Goal: Task Accomplishment & Management: Use online tool/utility

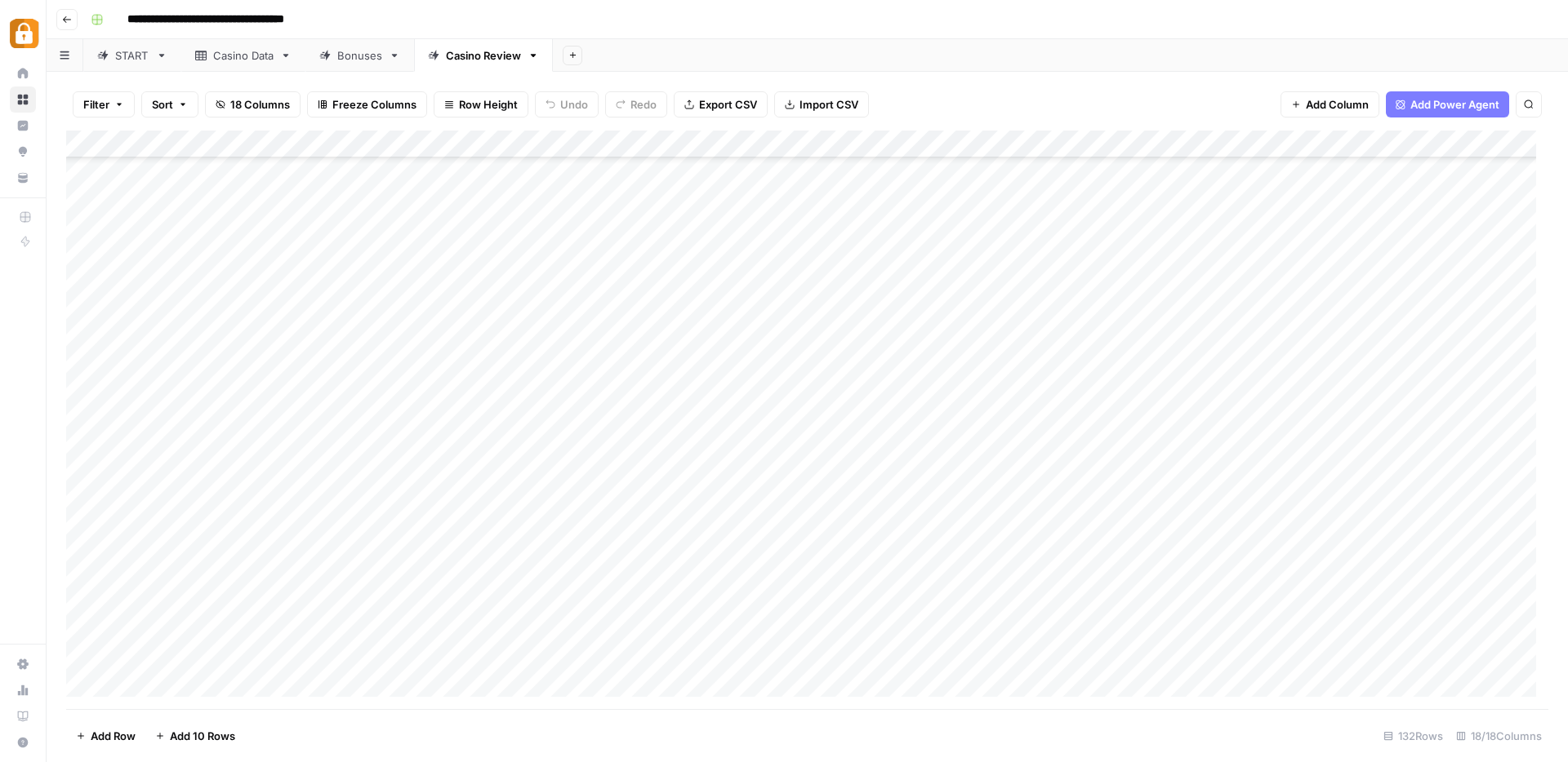
scroll to position [3150, 0]
click at [240, 53] on div "Casino Data" at bounding box center [243, 54] width 60 height 16
click at [88, 599] on div "Add Column" at bounding box center [807, 420] width 1482 height 579
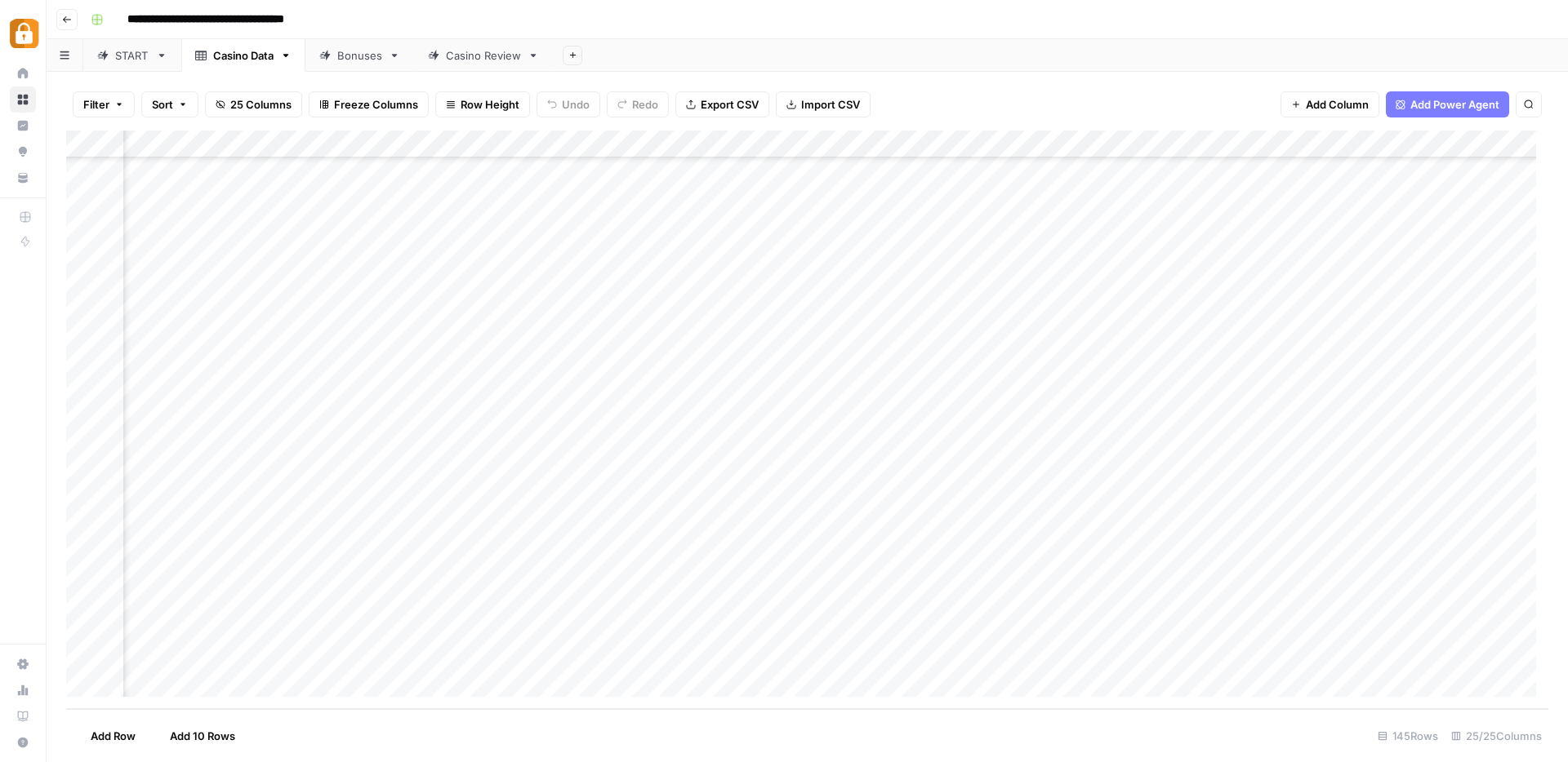
click at [1017, 598] on div "Add Column" at bounding box center [807, 420] width 1482 height 579
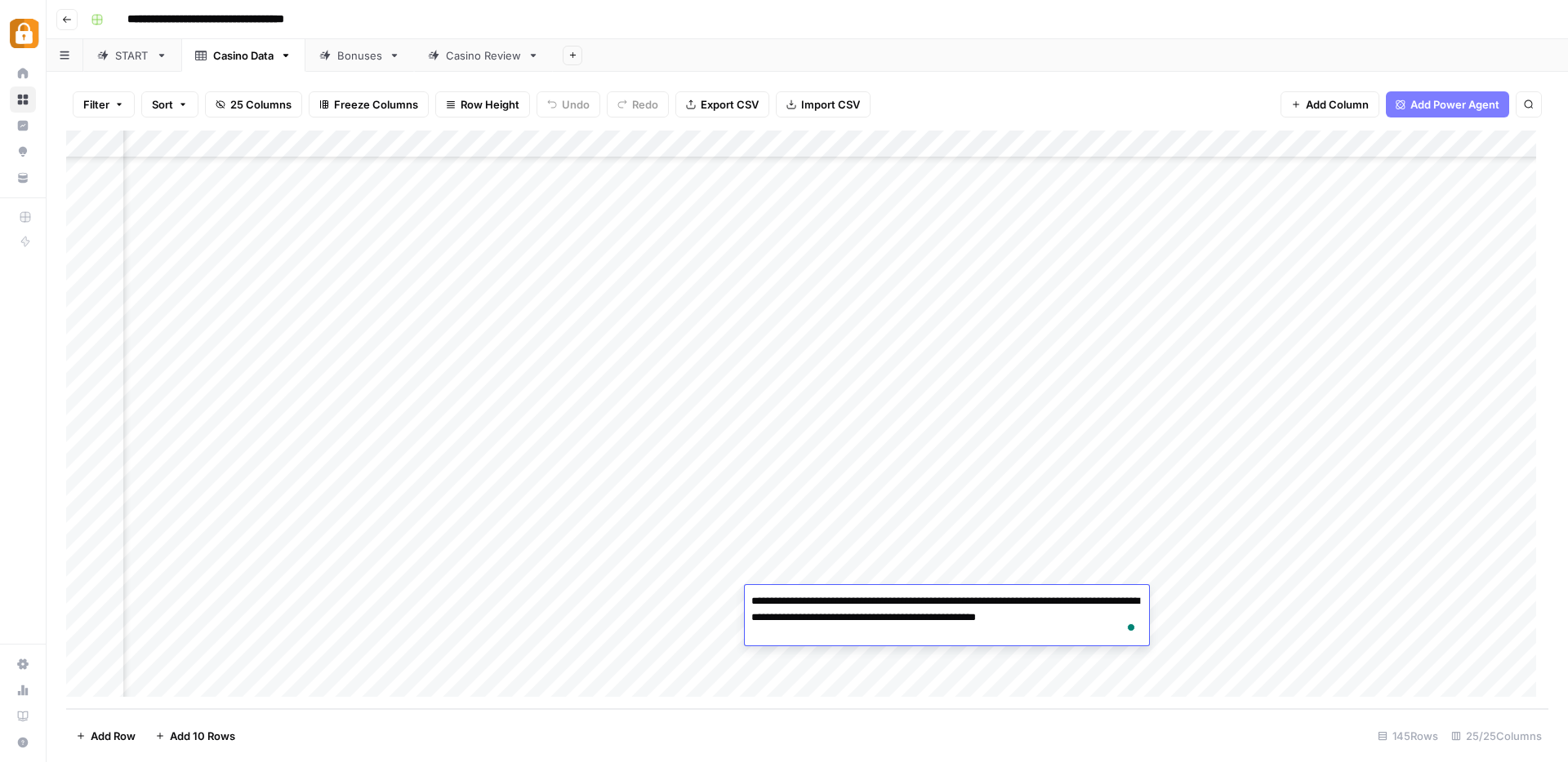
click at [954, 682] on div "Add Column" at bounding box center [807, 420] width 1482 height 579
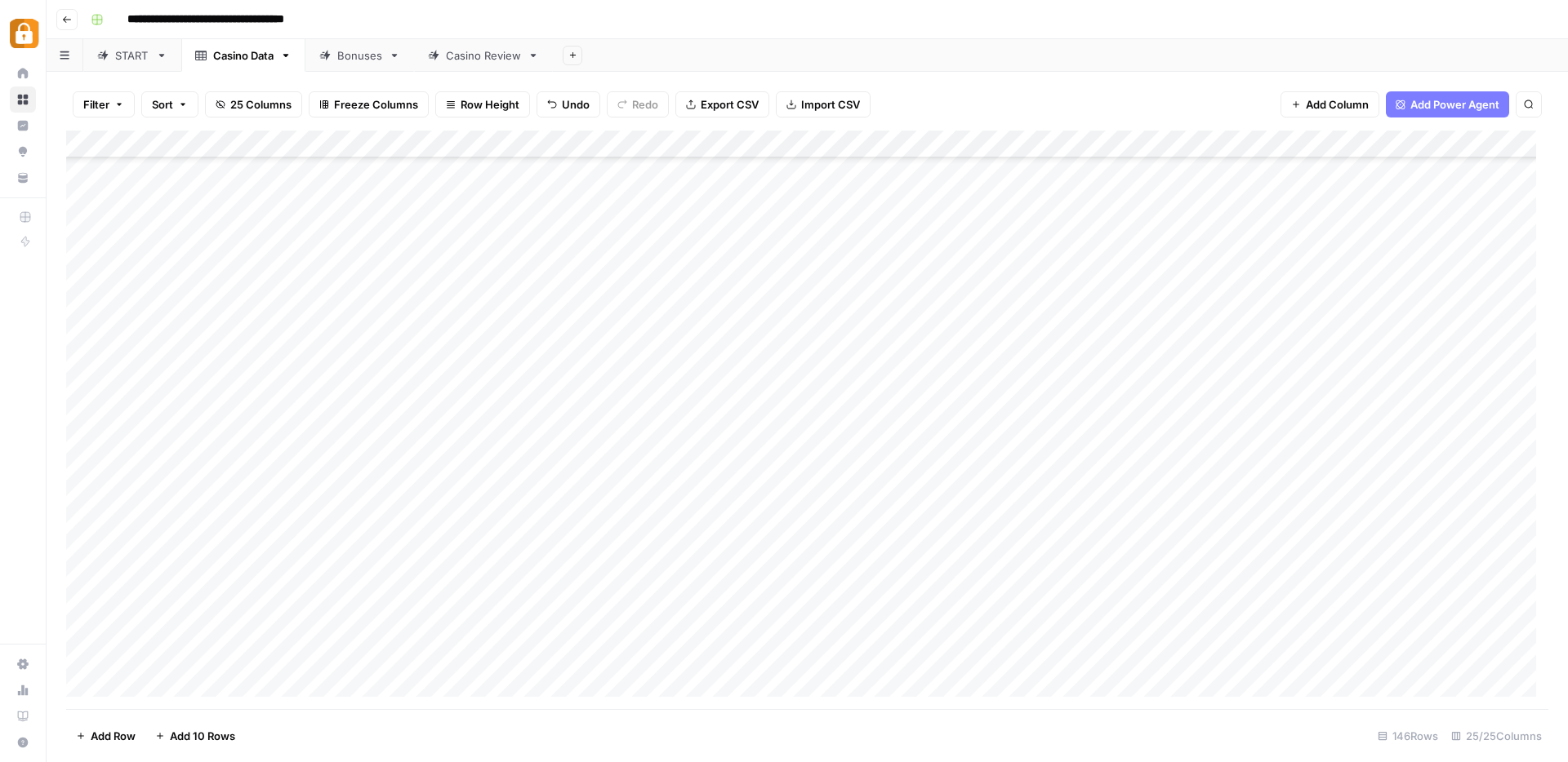
scroll to position [3512, 0]
click at [968, 29] on div "**********" at bounding box center [817, 20] width 1467 height 26
click at [138, 53] on div "START" at bounding box center [132, 54] width 34 height 16
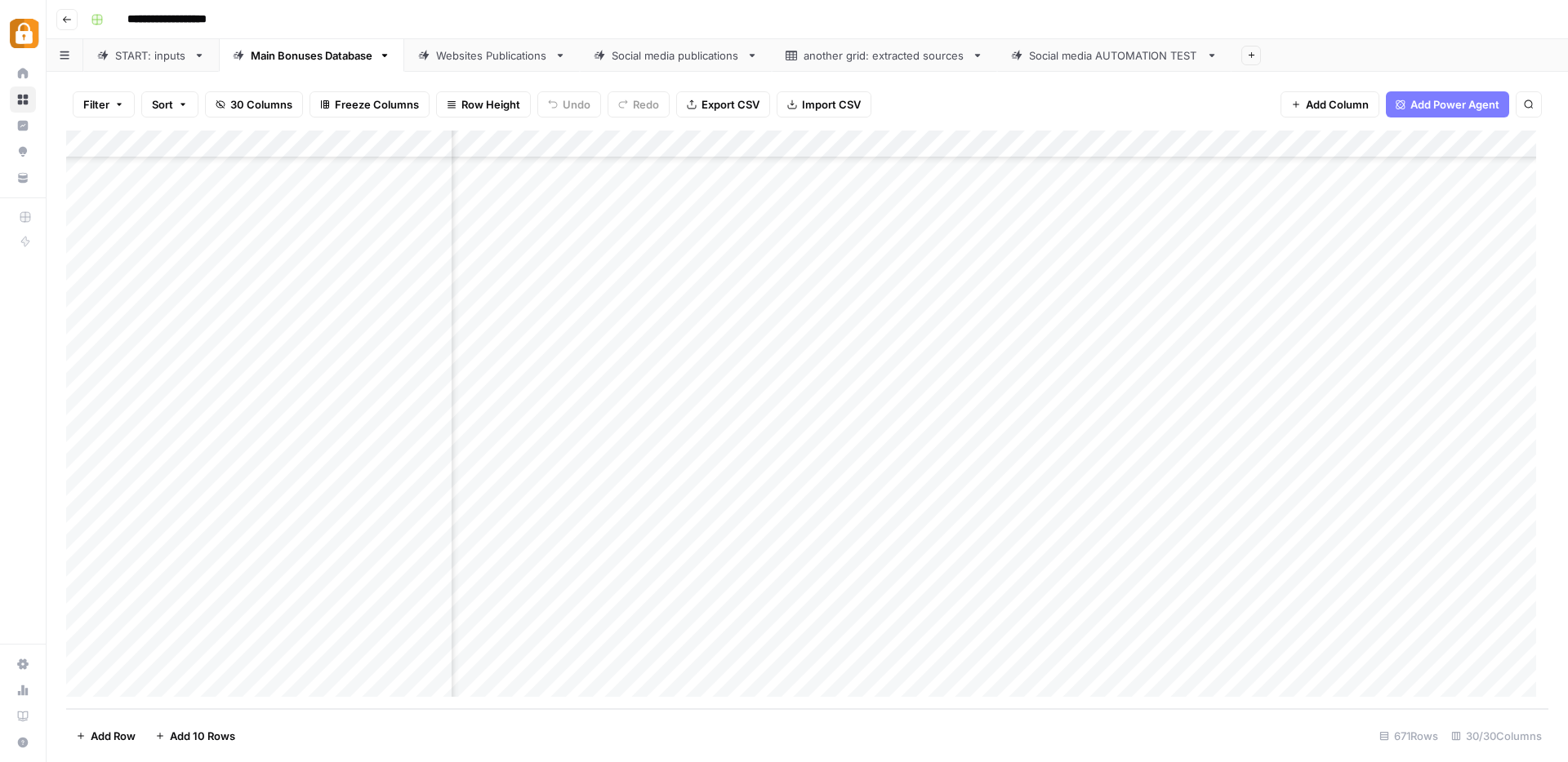
click at [1246, 653] on div "Add Column" at bounding box center [807, 420] width 1482 height 579
drag, startPoint x: 1300, startPoint y: 654, endPoint x: 1193, endPoint y: 664, distance: 107.5
click at [1179, 658] on textarea "**********" at bounding box center [1215, 657] width 261 height 23
type textarea "**********"
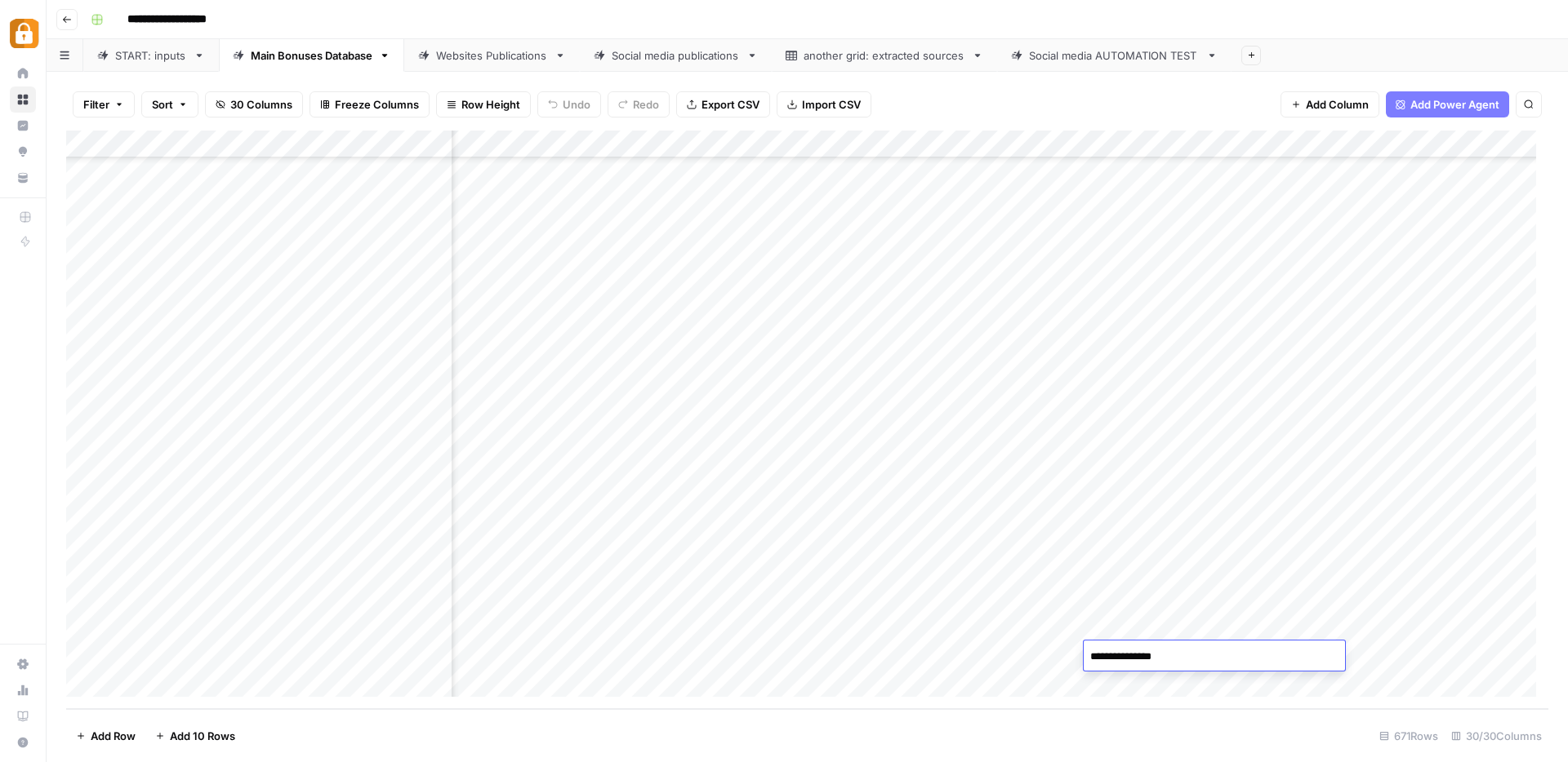
click at [1403, 650] on div "Add Column" at bounding box center [807, 420] width 1482 height 579
drag, startPoint x: 1387, startPoint y: 652, endPoint x: 1321, endPoint y: 655, distance: 66.1
click at [1321, 655] on textarea "*****" at bounding box center [1429, 657] width 261 height 23
type textarea "**"
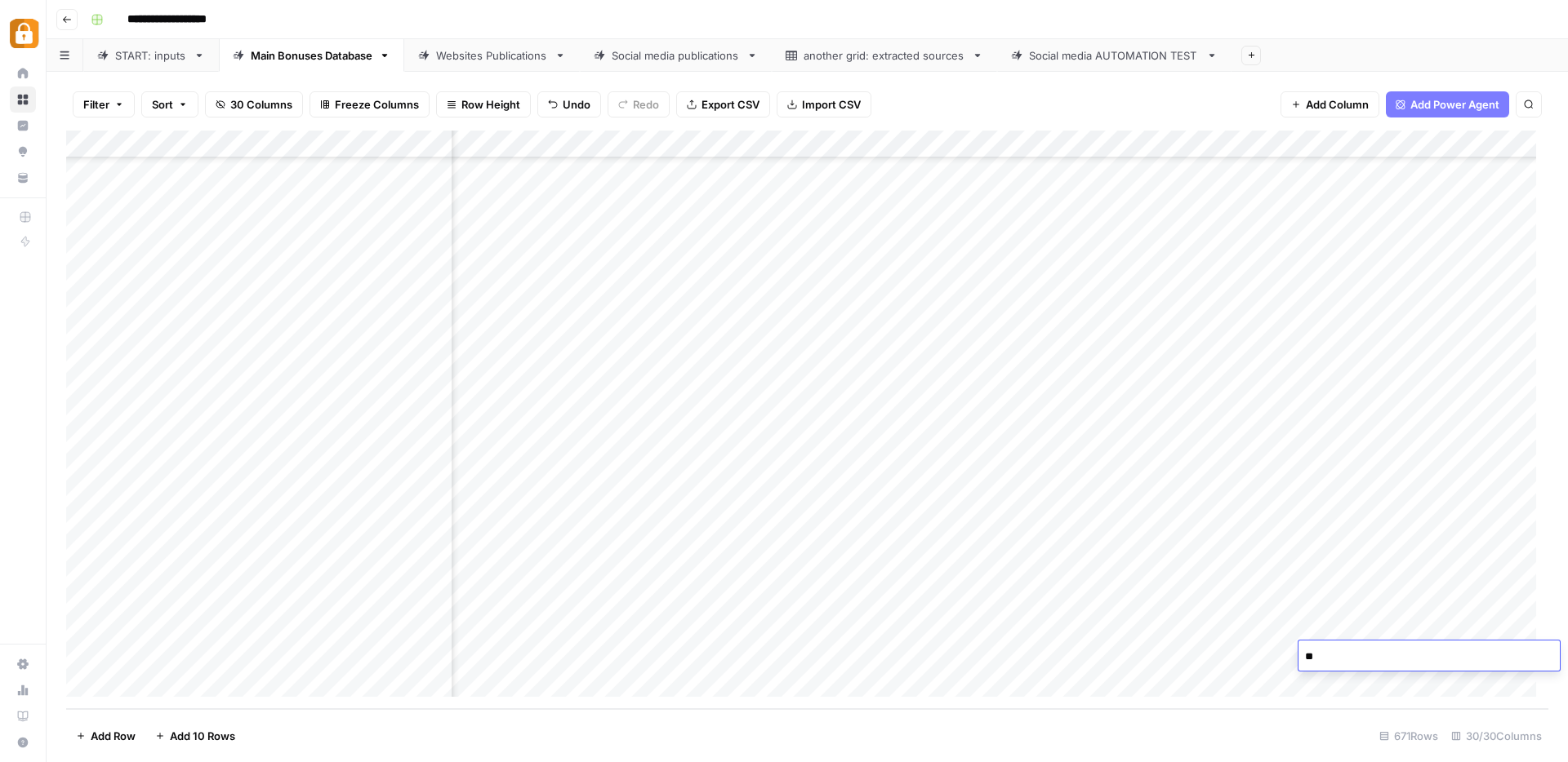
click at [1267, 657] on div "Add Column" at bounding box center [807, 420] width 1482 height 579
click at [1401, 631] on div "Add Column" at bounding box center [807, 420] width 1482 height 579
click at [1243, 625] on div "Add Column" at bounding box center [807, 420] width 1482 height 579
drag, startPoint x: 1267, startPoint y: 628, endPoint x: 1384, endPoint y: 636, distance: 117.3
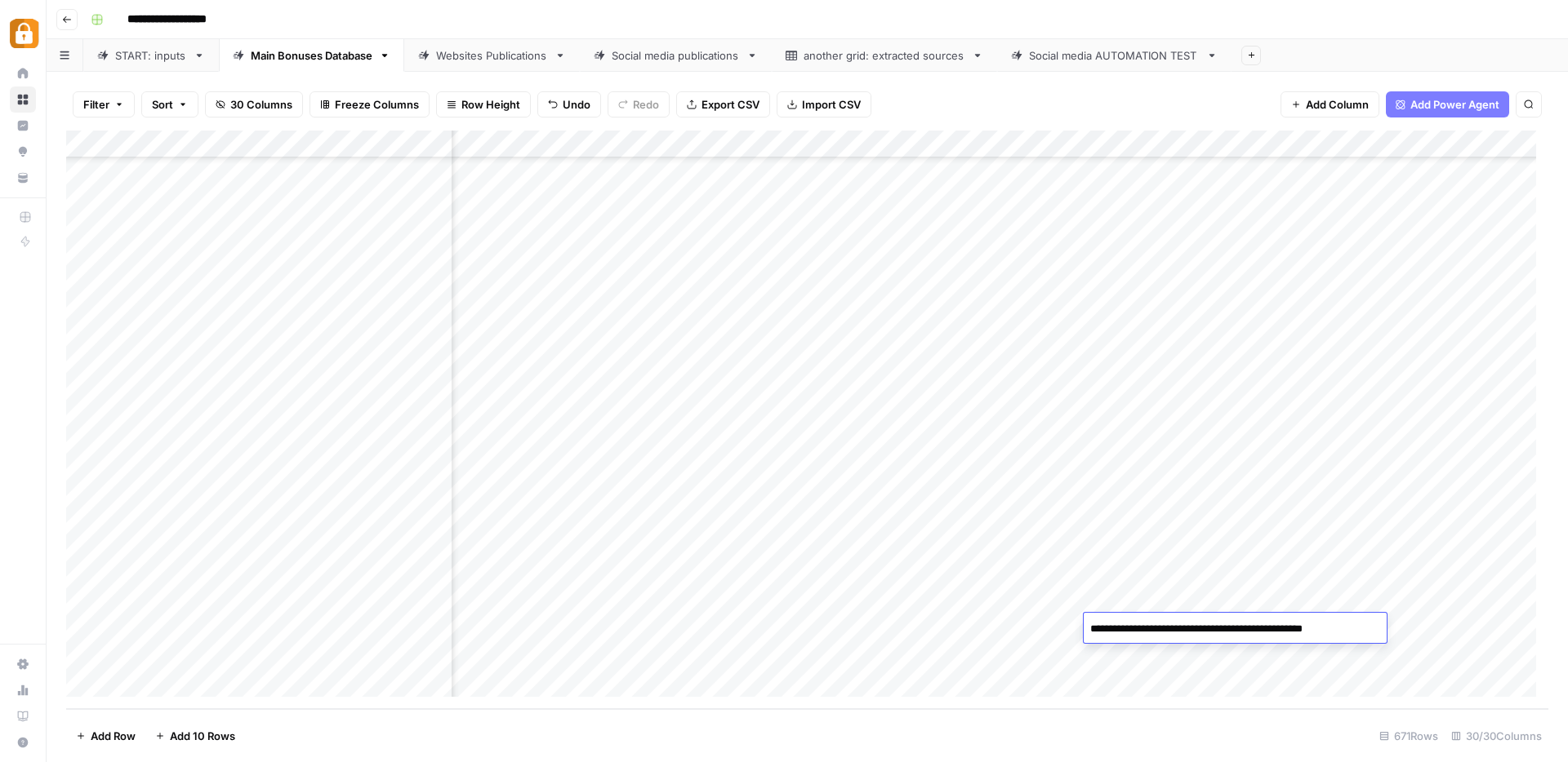
click at [1384, 636] on body "**********" at bounding box center [784, 381] width 1568 height 762
type textarea "**********"
click at [1398, 630] on div "Add Column" at bounding box center [807, 420] width 1482 height 579
click at [1397, 630] on div "Add Column" at bounding box center [807, 420] width 1482 height 579
drag, startPoint x: 1390, startPoint y: 629, endPoint x: 1342, endPoint y: 637, distance: 48.7
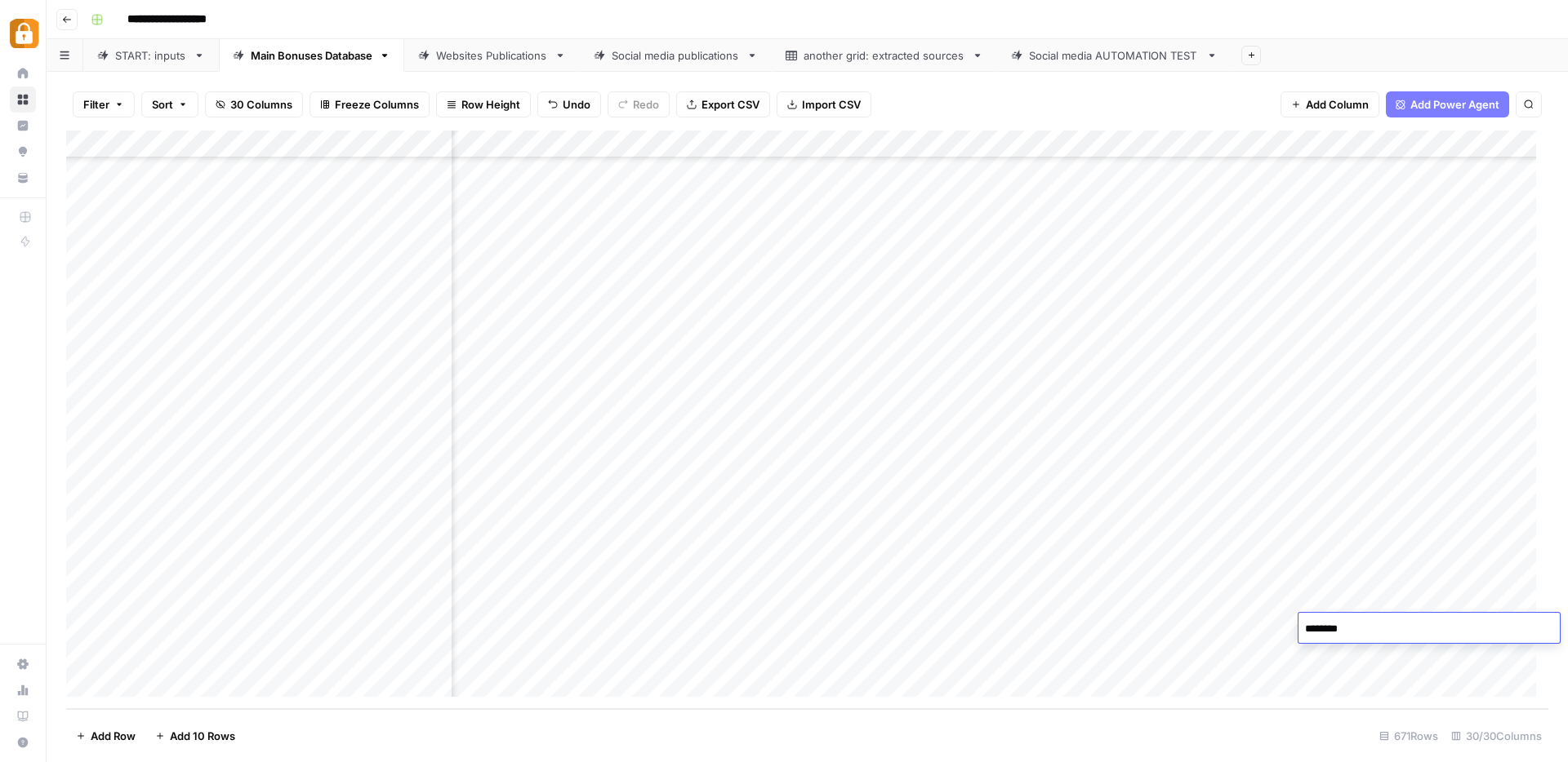
click at [1334, 630] on textarea "********" at bounding box center [1429, 630] width 261 height 23
type textarea "*****"
click at [1410, 606] on div "Add Column" at bounding box center [807, 420] width 1482 height 579
click at [360, 638] on div "Add Column" at bounding box center [807, 420] width 1482 height 579
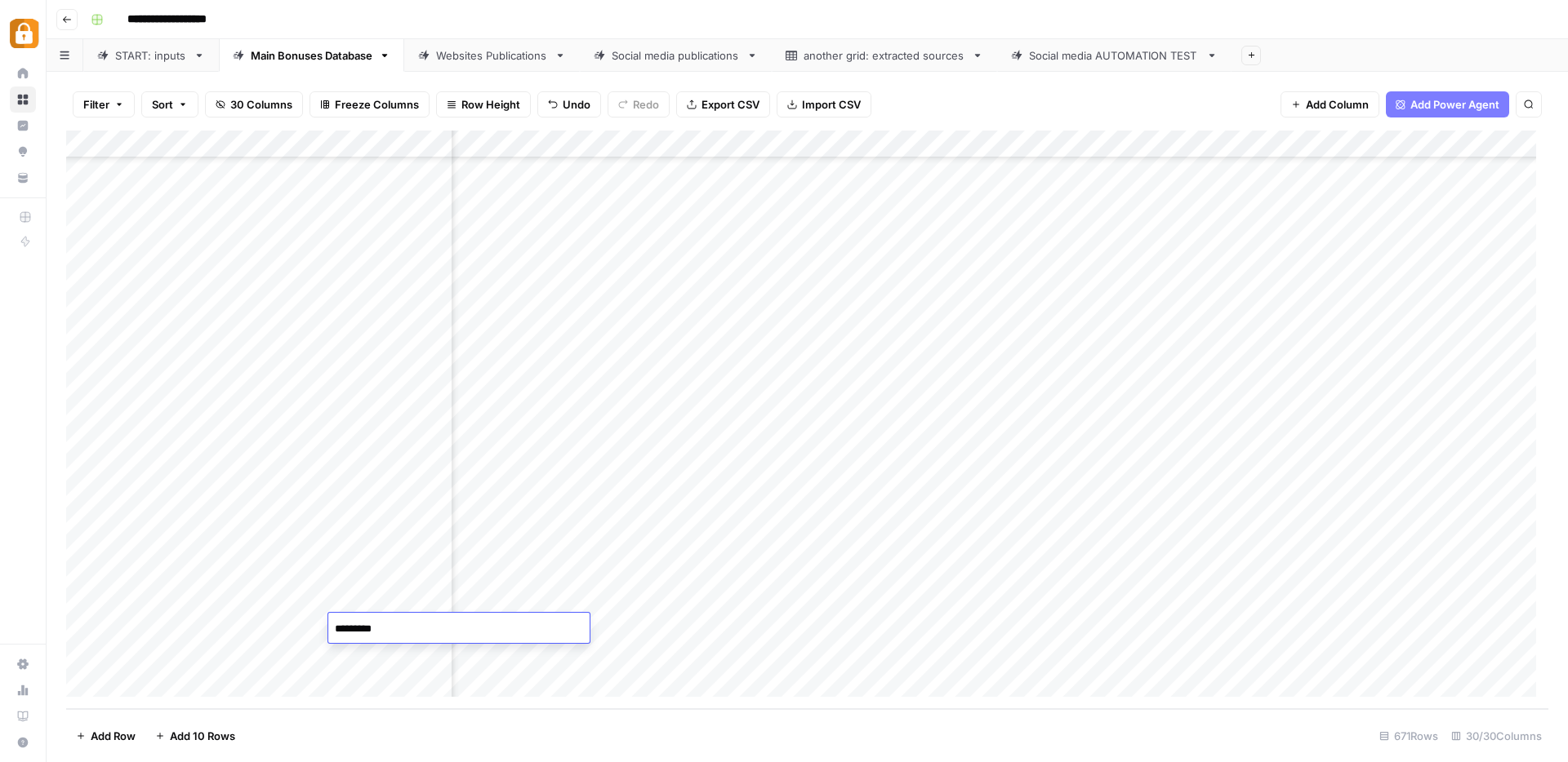
click at [713, 620] on div "Add Column" at bounding box center [807, 420] width 1482 height 579
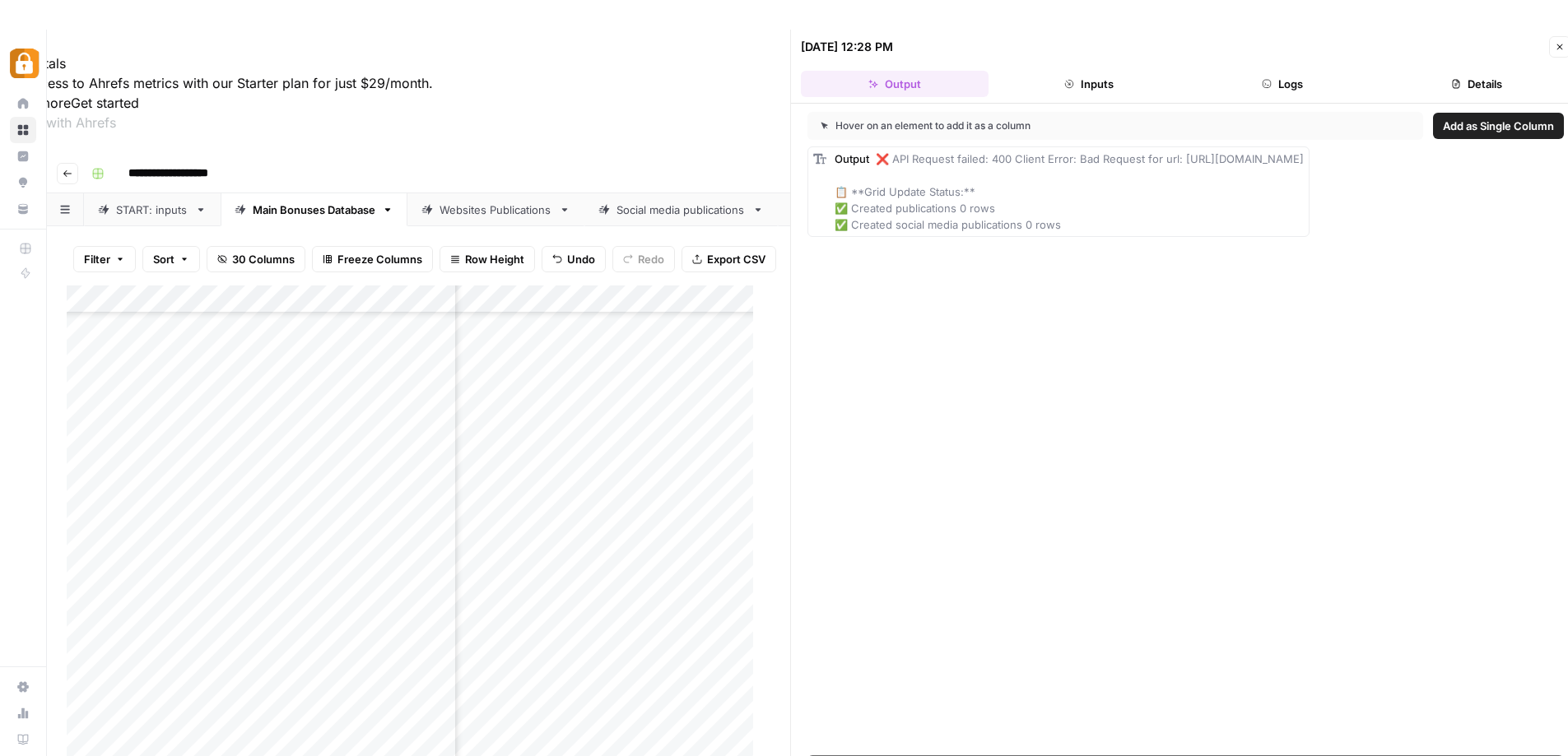
click at [1564, 53] on button "Close" at bounding box center [1559, 46] width 22 height 22
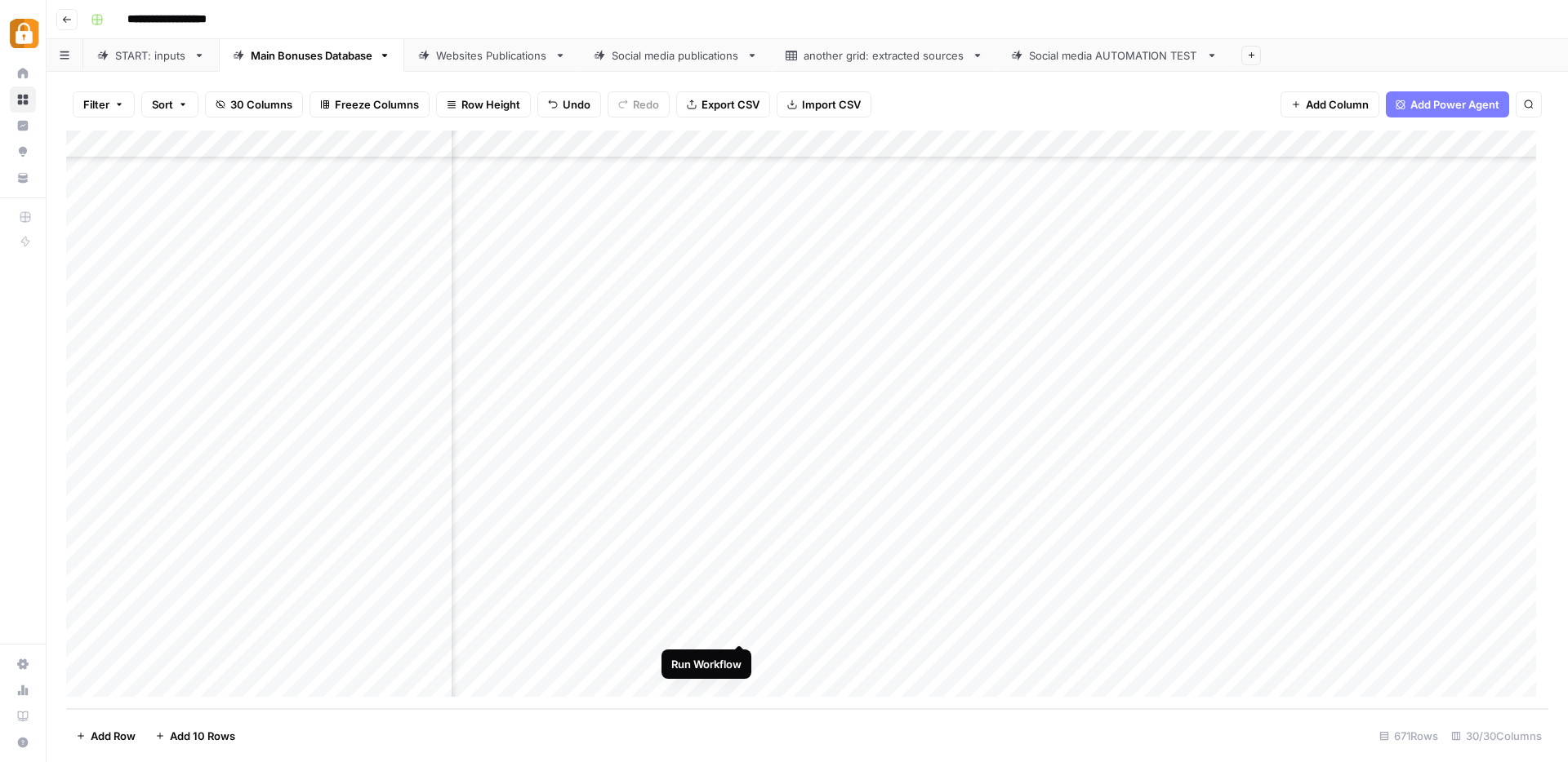
click at [745, 626] on div "Add Column" at bounding box center [807, 420] width 1482 height 579
click at [741, 656] on div "Add Column" at bounding box center [807, 420] width 1482 height 579
click at [742, 628] on div "Add Column" at bounding box center [807, 420] width 1482 height 579
click at [740, 659] on div "Add Column" at bounding box center [807, 420] width 1482 height 579
click at [831, 331] on div "Add Column" at bounding box center [807, 420] width 1482 height 579
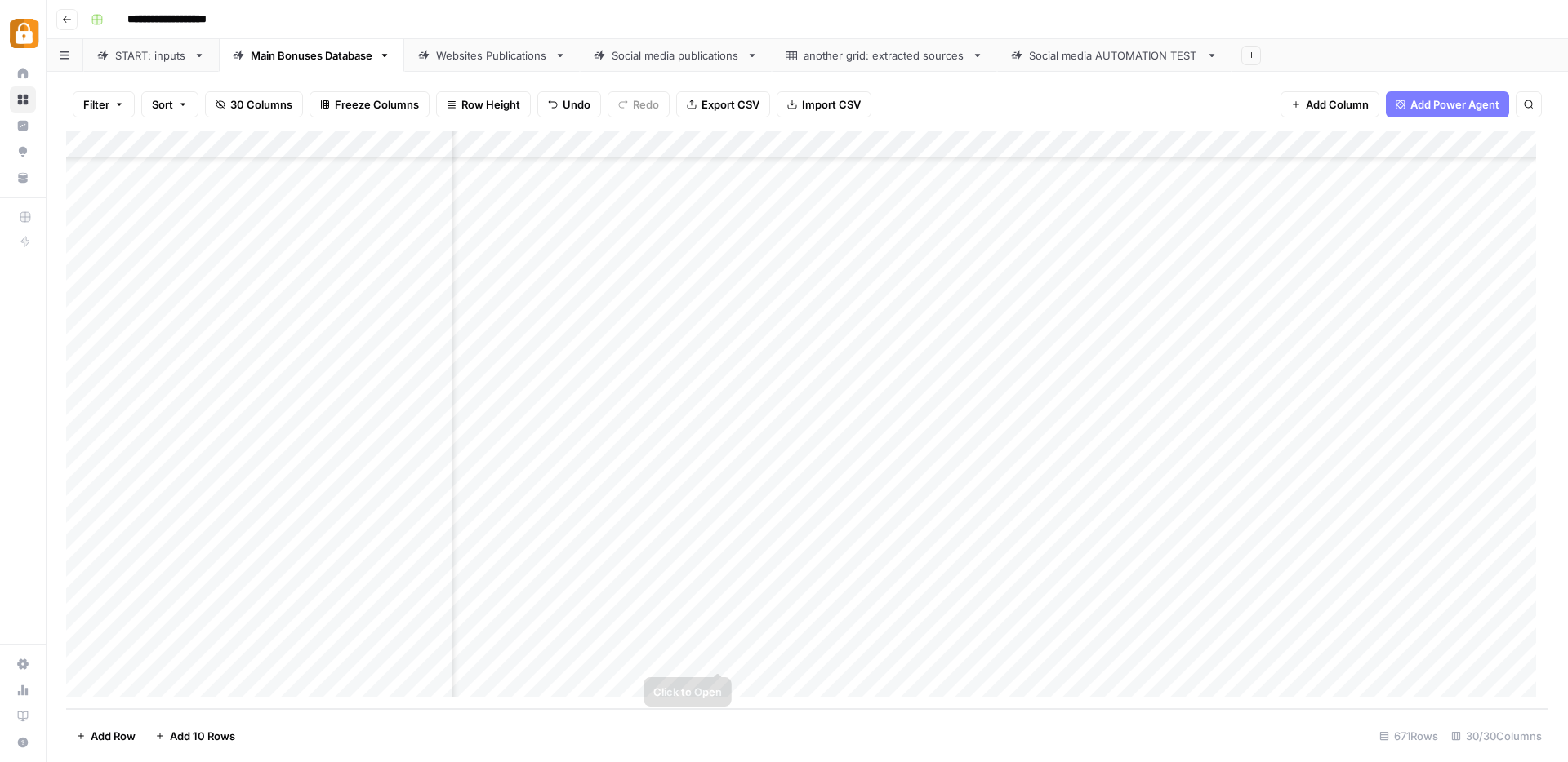
click at [921, 311] on div "Add Column" at bounding box center [807, 420] width 1482 height 579
click at [916, 298] on div "Add Column" at bounding box center [807, 420] width 1482 height 579
click at [891, 347] on div "Add Column" at bounding box center [807, 420] width 1482 height 579
click at [806, 325] on div "Add Column" at bounding box center [807, 420] width 1482 height 579
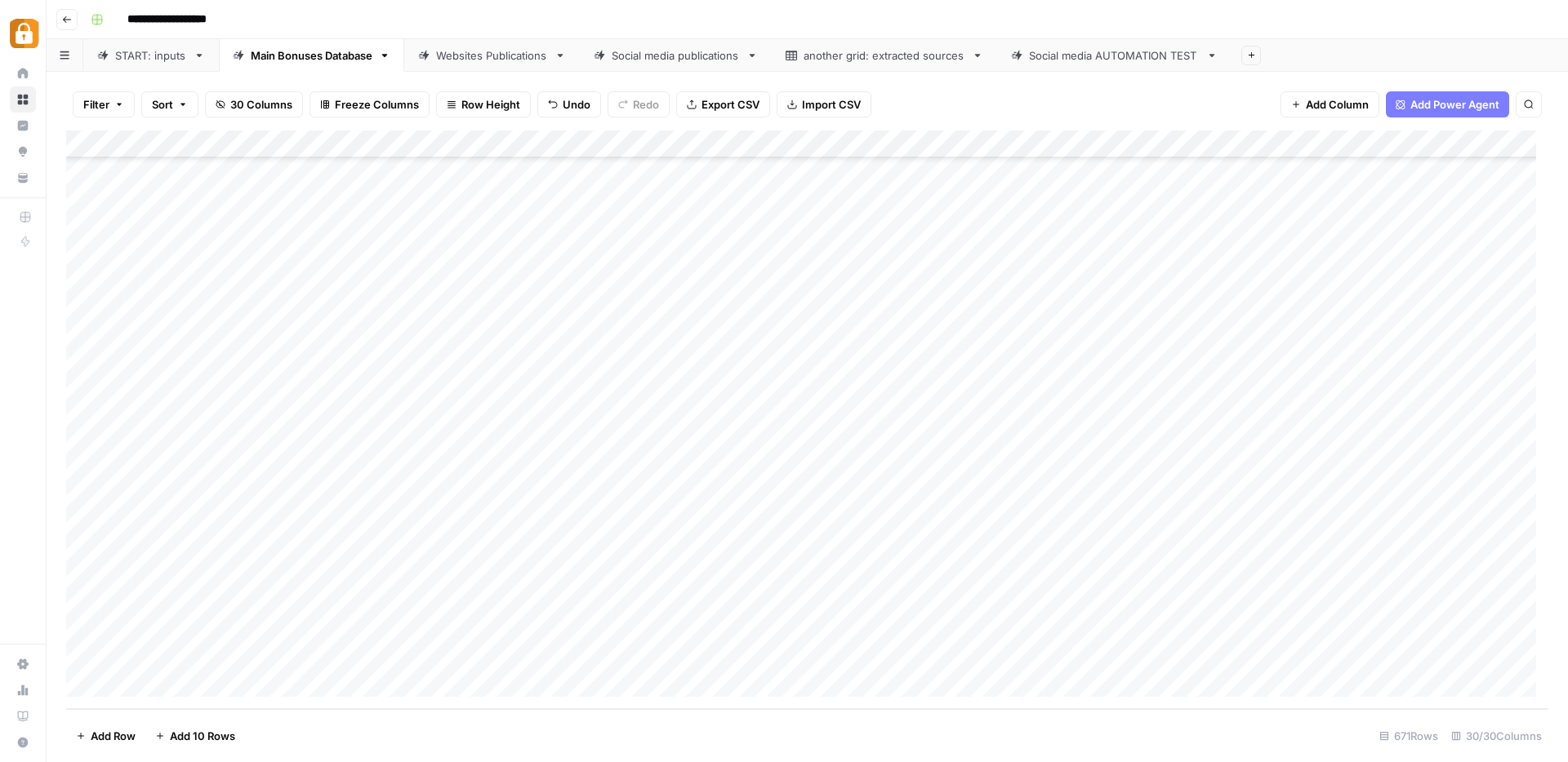
click at [393, 656] on div "Add Column" at bounding box center [807, 420] width 1482 height 579
click at [828, 656] on div "Add Column" at bounding box center [807, 420] width 1482 height 579
click at [1143, 656] on div "Add Column" at bounding box center [807, 420] width 1482 height 579
click at [850, 466] on div "Add Column" at bounding box center [807, 420] width 1482 height 579
drag, startPoint x: 857, startPoint y: 494, endPoint x: 864, endPoint y: 528, distance: 34.7
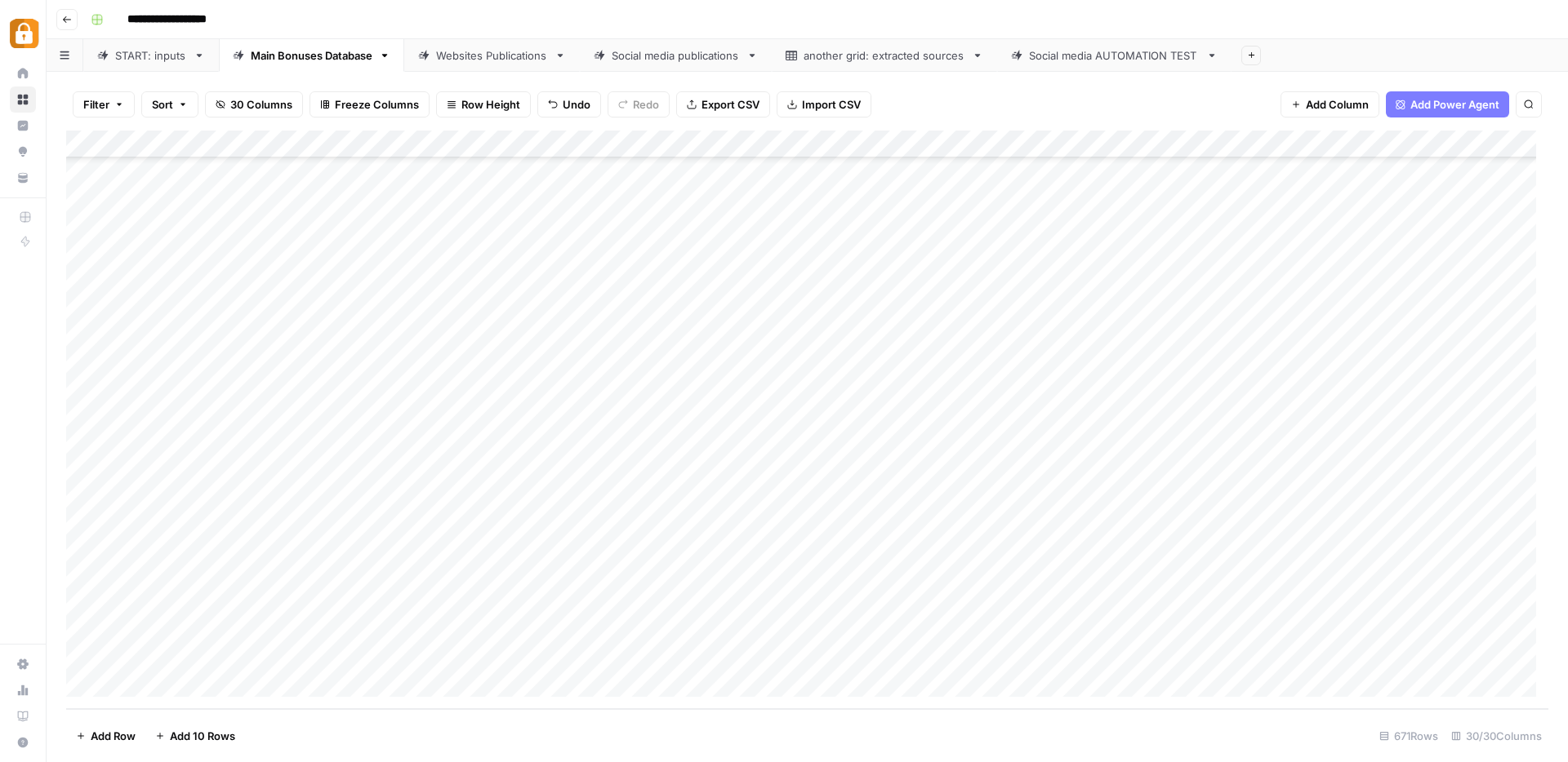
click at [864, 528] on div "Add Column" at bounding box center [807, 420] width 1482 height 579
drag, startPoint x: 1278, startPoint y: 281, endPoint x: 1284, endPoint y: 323, distance: 42.4
click at [1284, 323] on div "Add Column" at bounding box center [807, 420] width 1482 height 579
click at [1218, 360] on div "Add Column" at bounding box center [807, 420] width 1482 height 579
click at [143, 53] on div "START: inputs" at bounding box center [150, 54] width 71 height 16
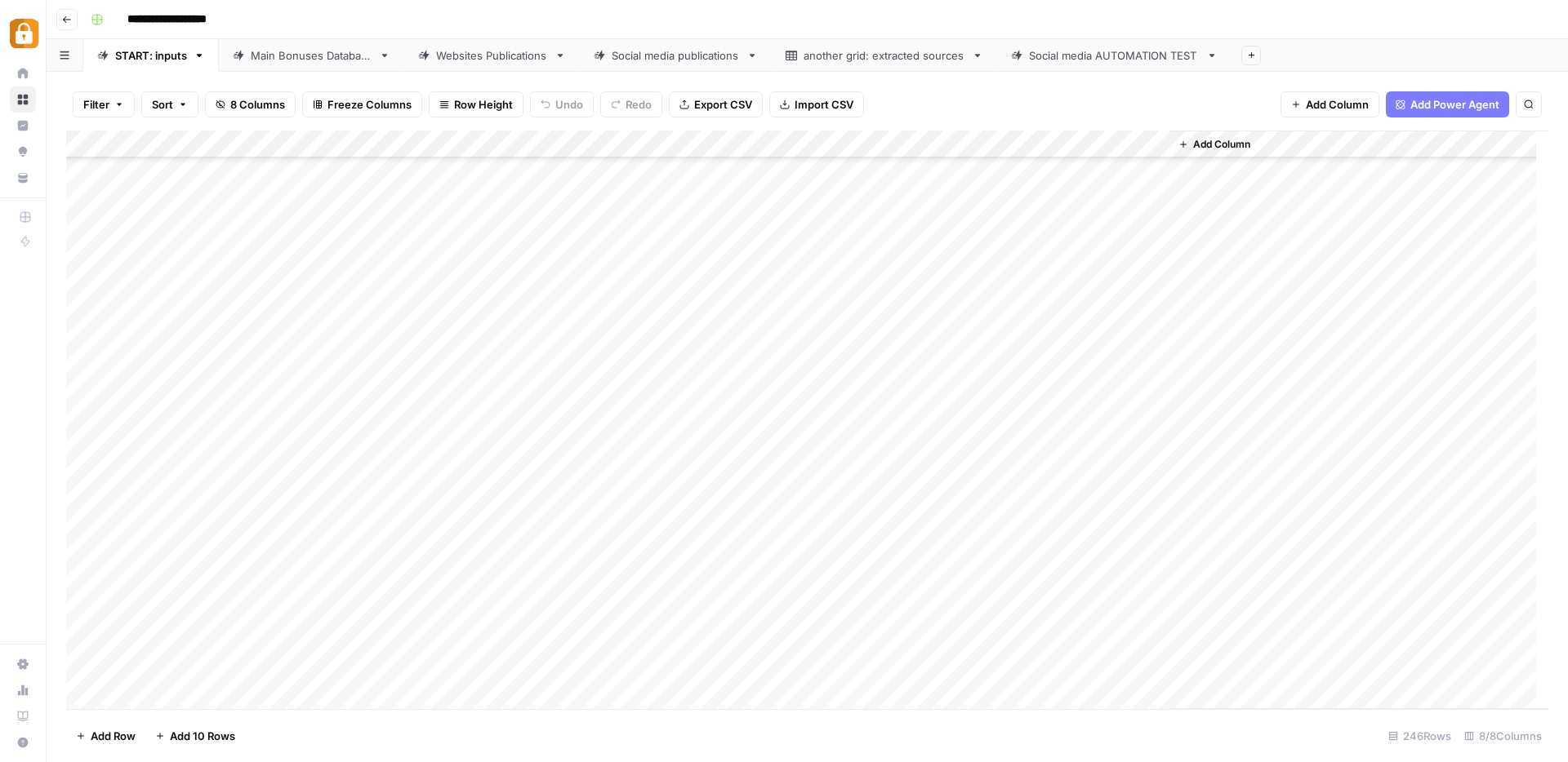
scroll to position [6303, 0]
click at [140, 694] on div "Add Column" at bounding box center [807, 420] width 1482 height 579
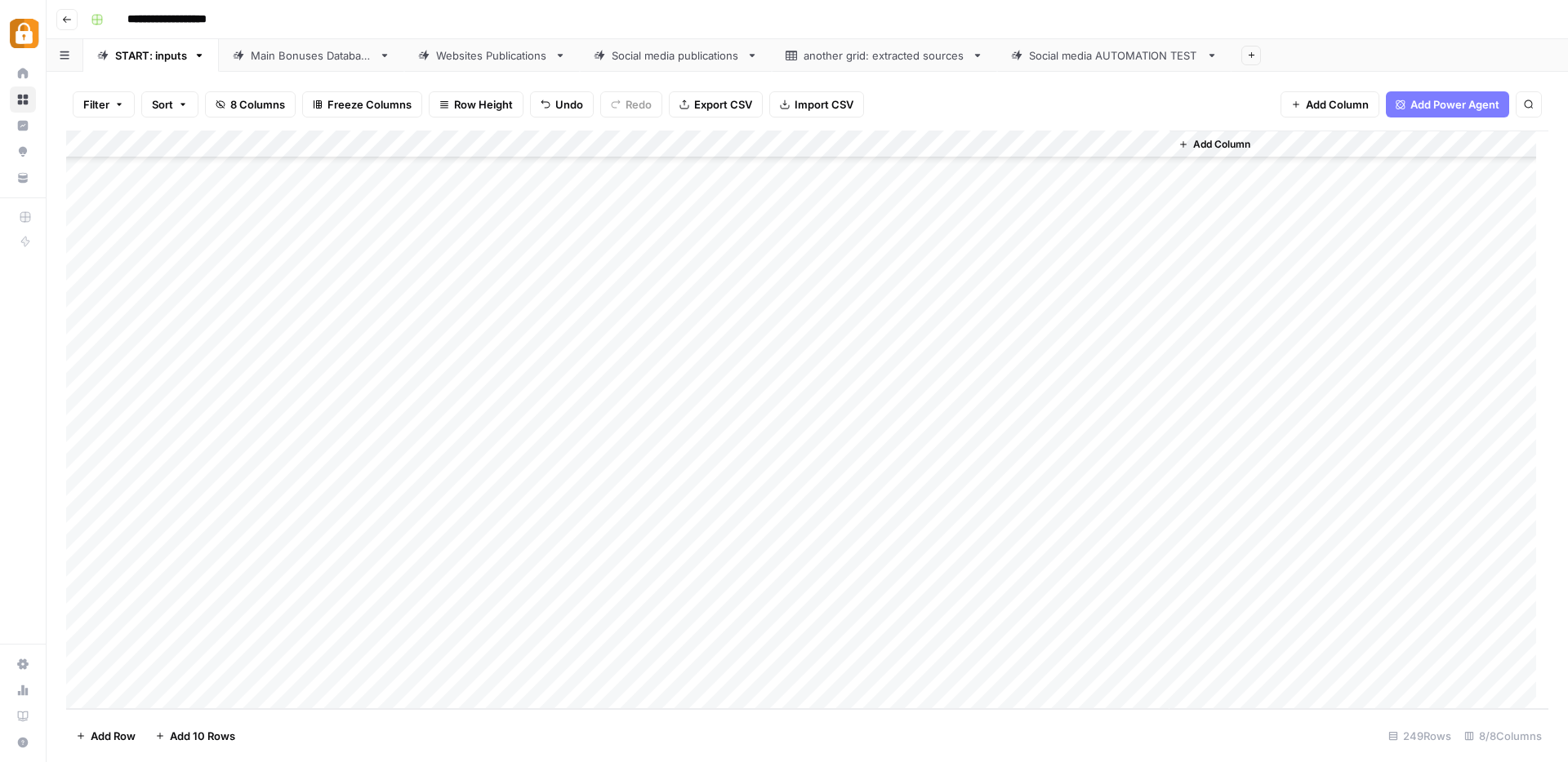
click at [138, 693] on div "Add Column" at bounding box center [807, 420] width 1482 height 579
click at [315, 390] on div "Add Column" at bounding box center [807, 420] width 1482 height 579
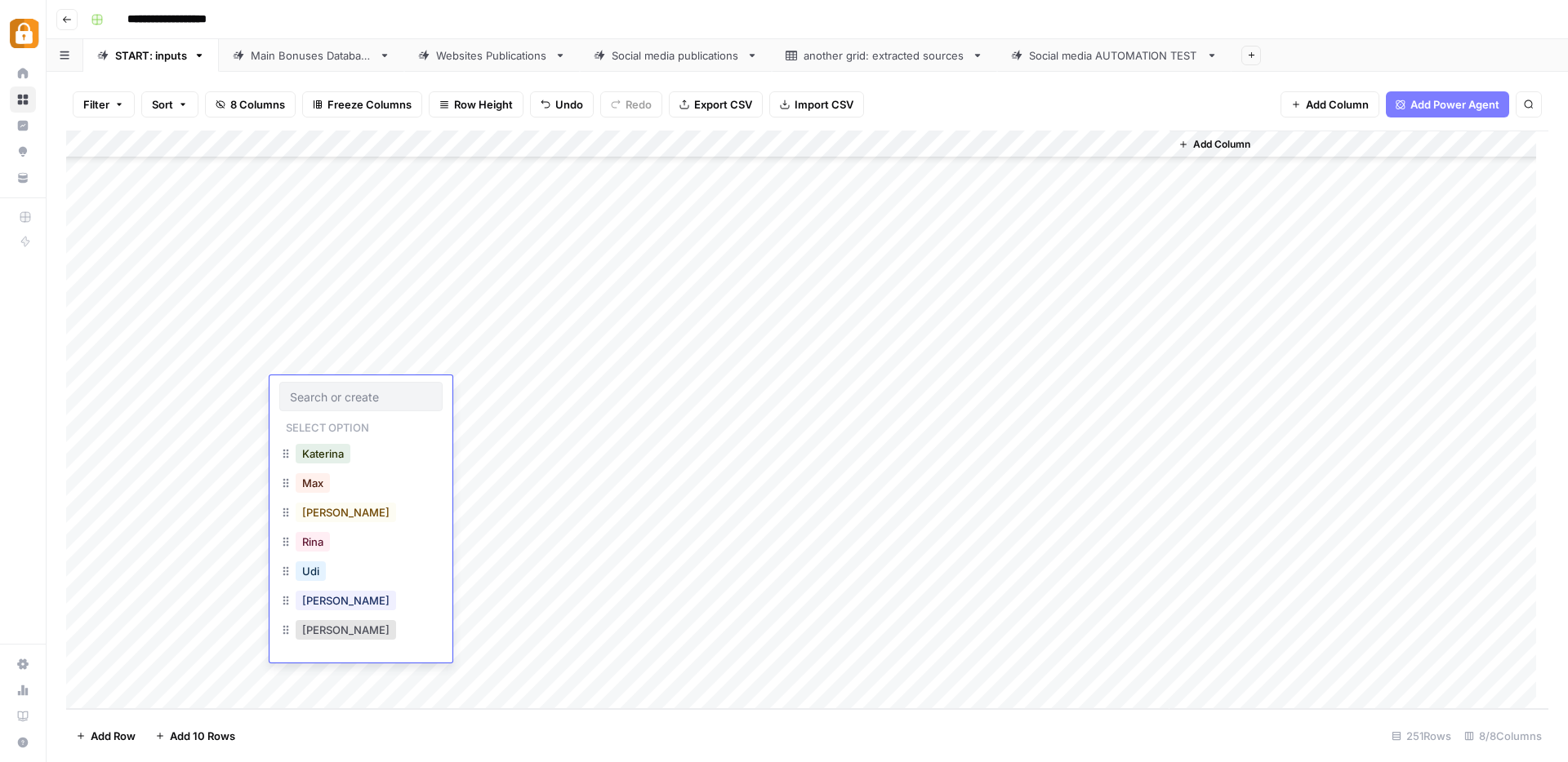
click at [315, 390] on input "text" at bounding box center [360, 397] width 142 height 15
click at [308, 601] on button "[PERSON_NAME]" at bounding box center [345, 600] width 101 height 20
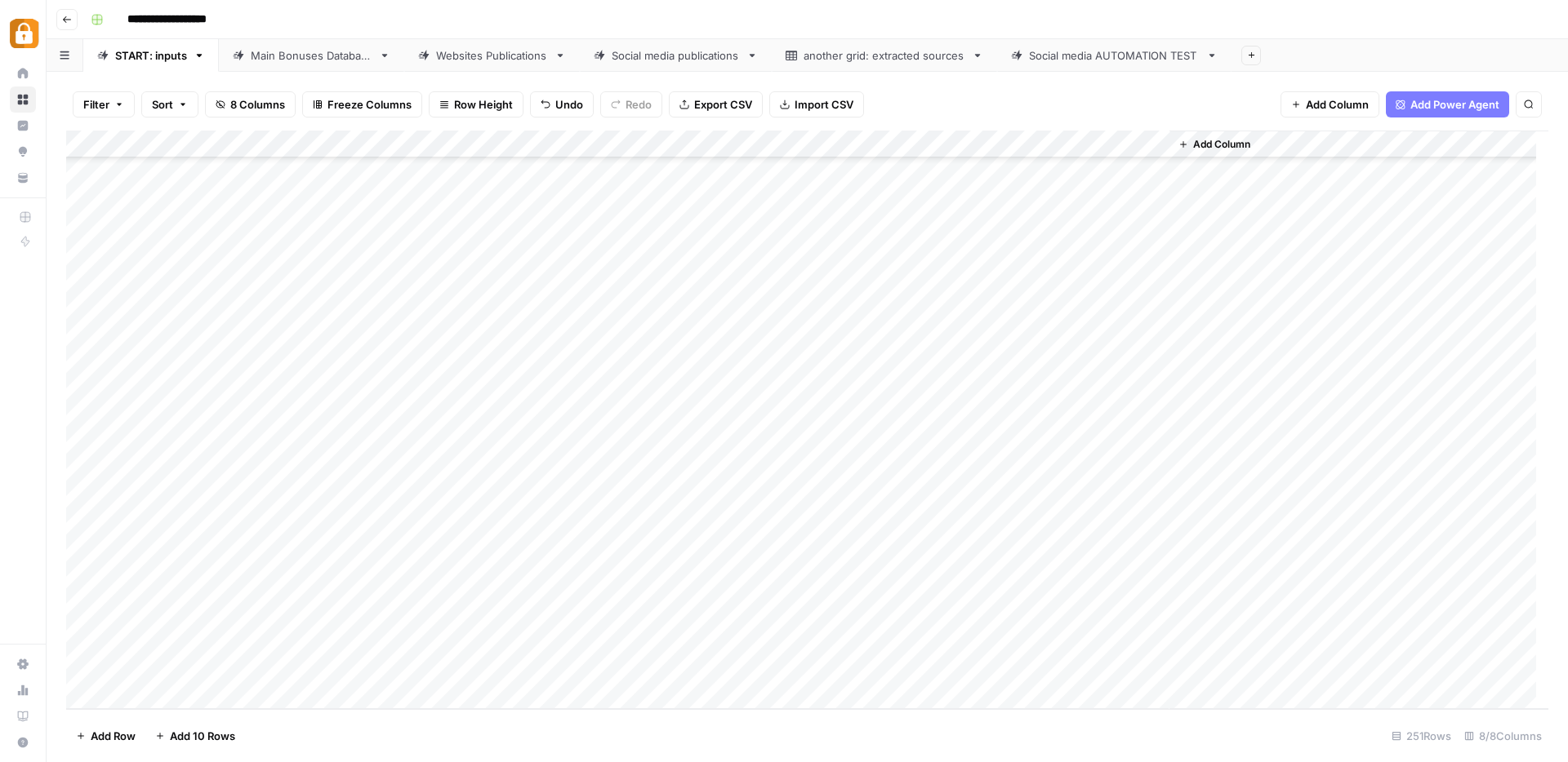
click at [439, 382] on div "Add Column" at bounding box center [807, 420] width 1482 height 579
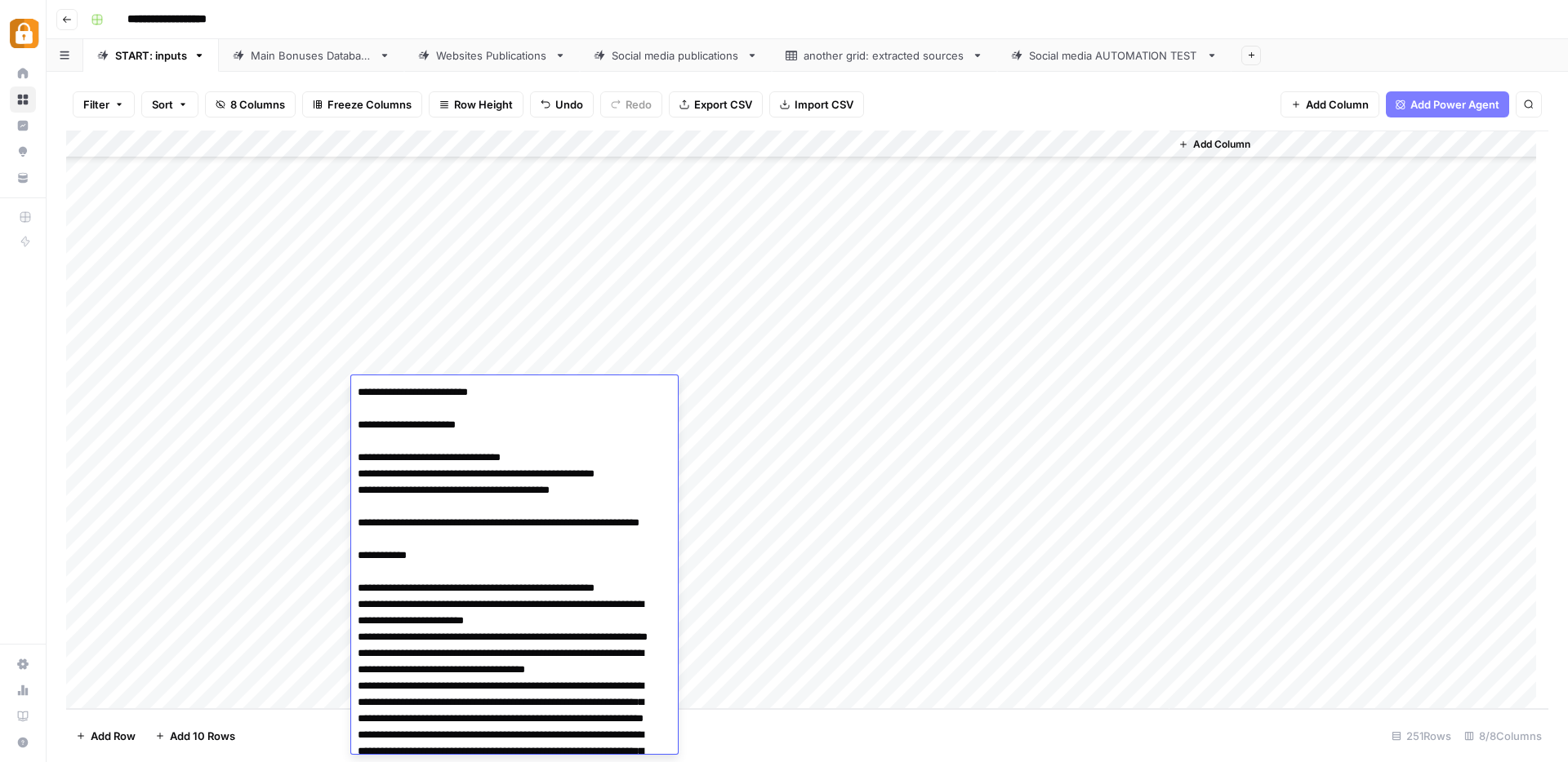
scroll to position [0, 0]
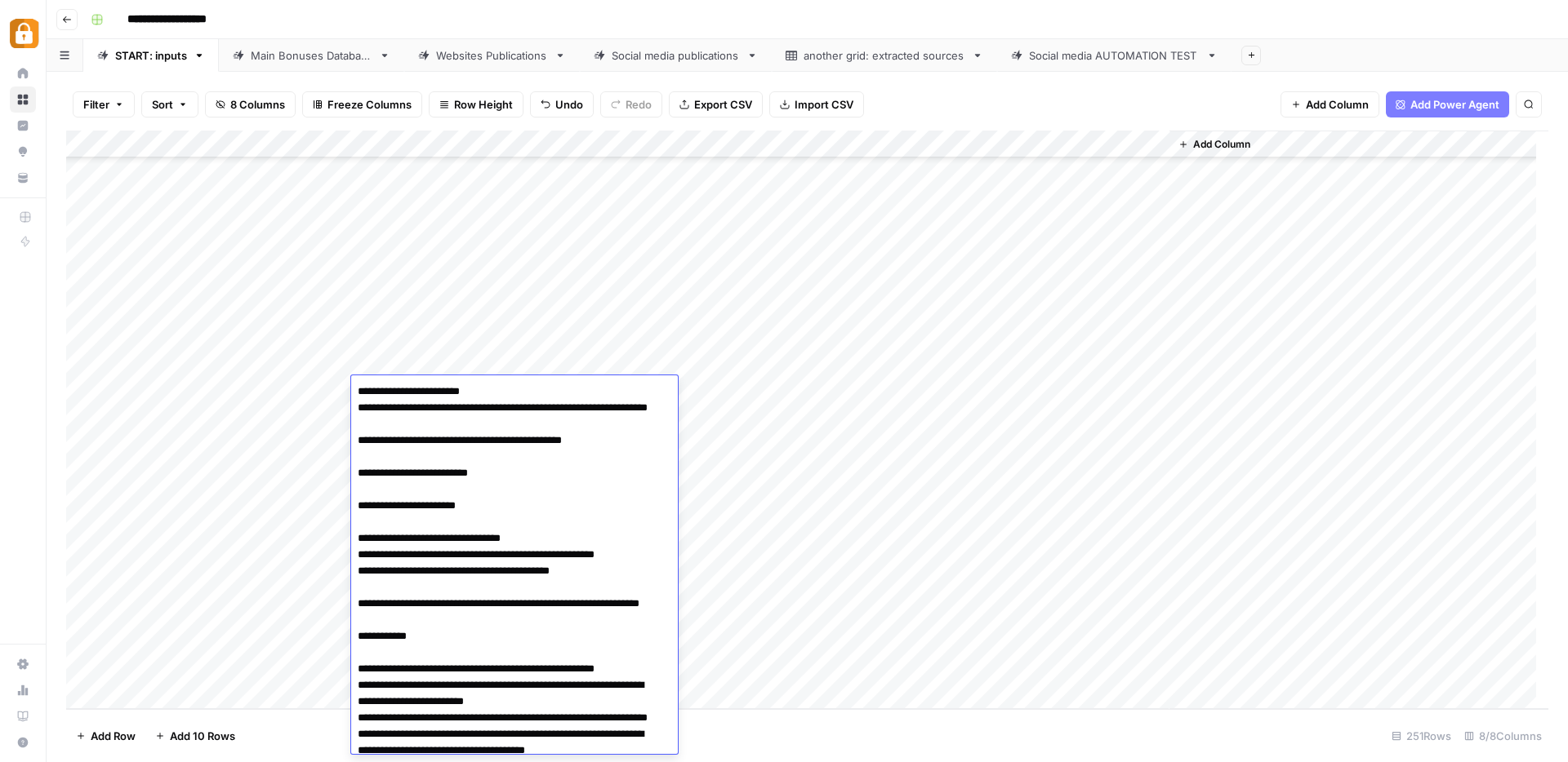
type textarea "**********"
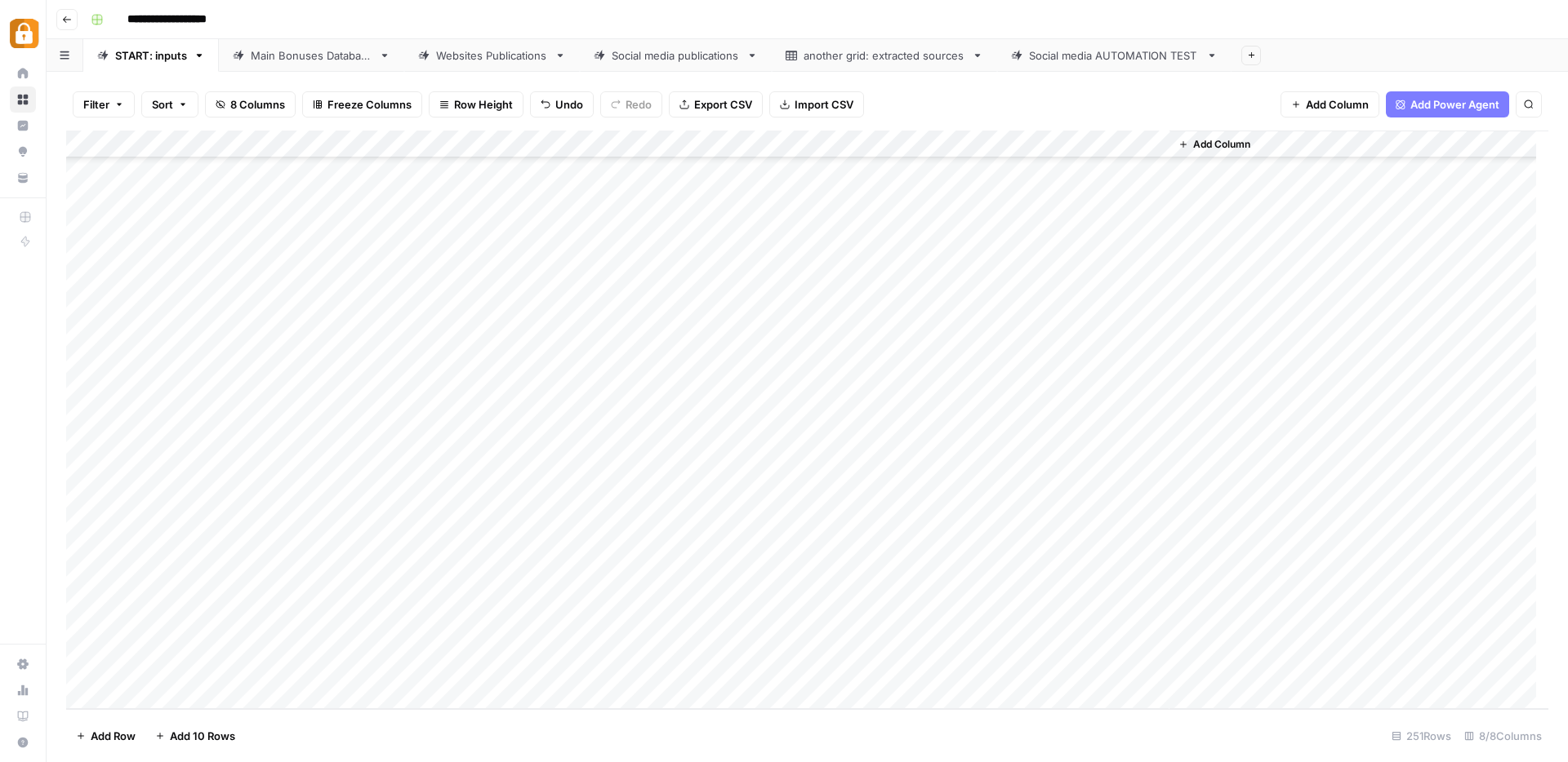
click at [669, 396] on div "Add Column" at bounding box center [807, 420] width 1482 height 579
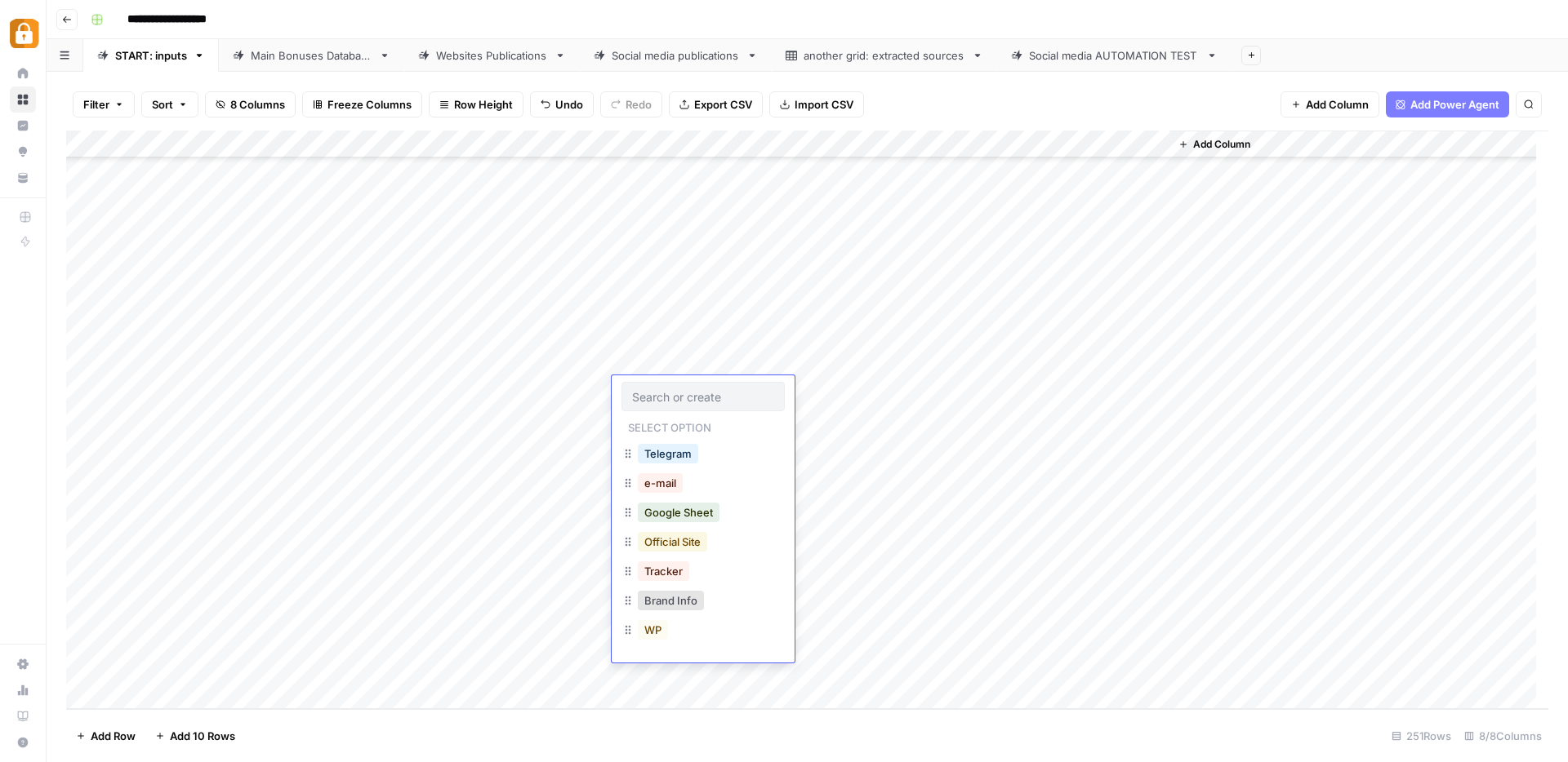
click at [700, 537] on button "Official Site" at bounding box center [673, 541] width 70 height 20
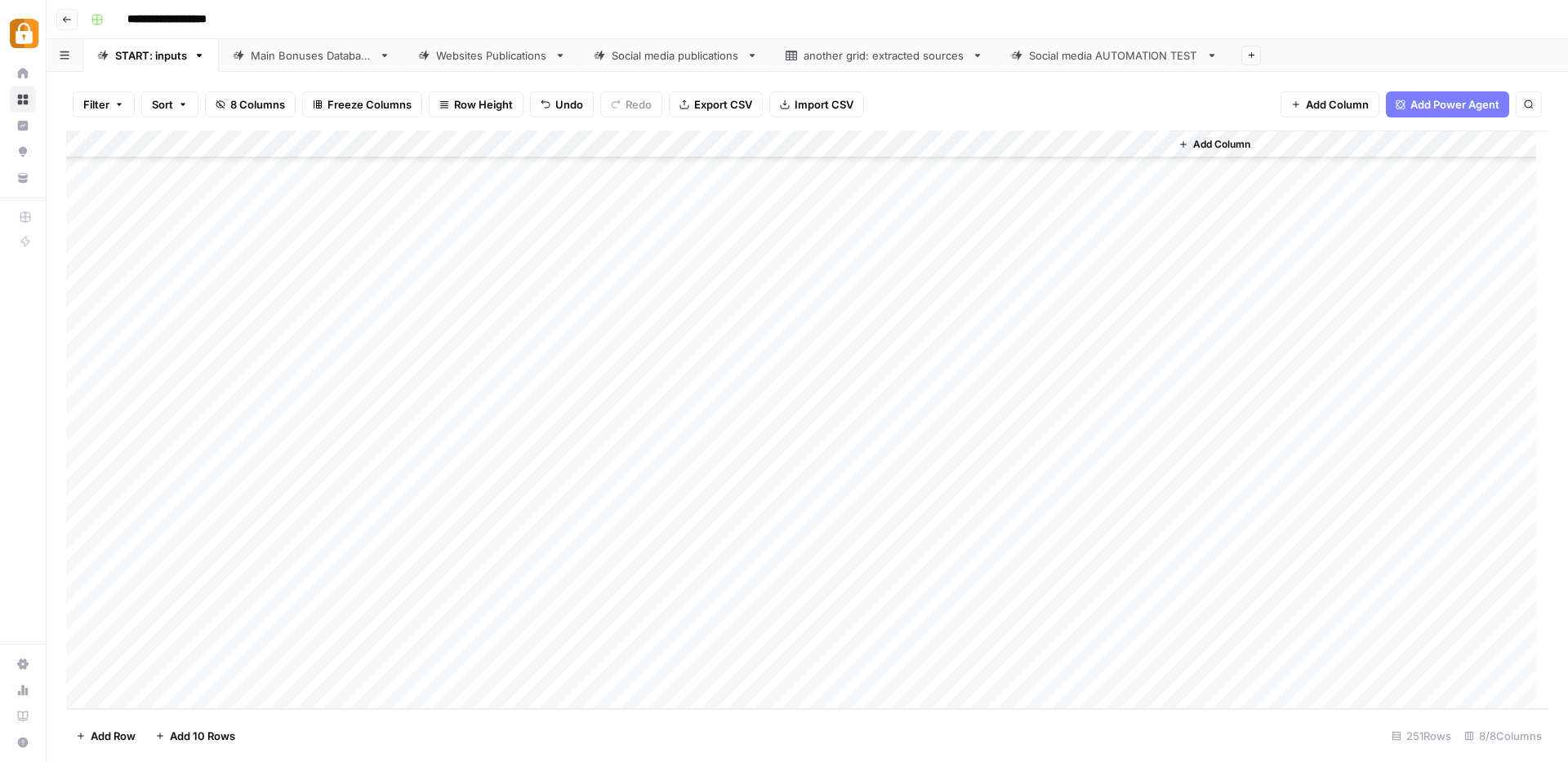
click at [1074, 389] on div "Add Column" at bounding box center [807, 420] width 1482 height 579
click at [306, 518] on div "Add Column" at bounding box center [807, 420] width 1482 height 579
click at [330, 742] on button "[PERSON_NAME]" at bounding box center [345, 739] width 101 height 20
click at [409, 520] on div "Add Column" at bounding box center [807, 420] width 1482 height 579
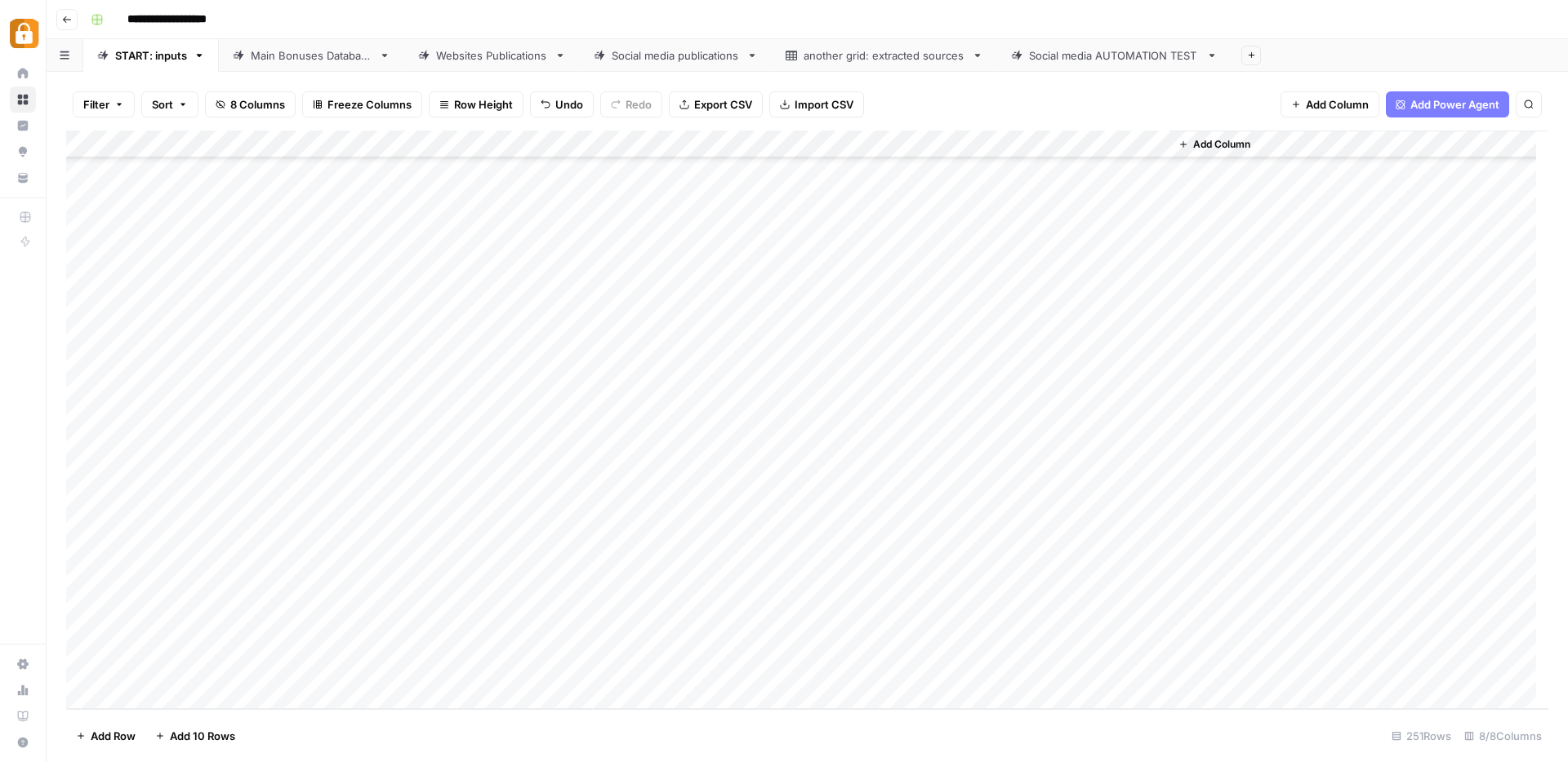
click at [407, 519] on div "Add Column" at bounding box center [807, 420] width 1482 height 579
paste textarea "**********"
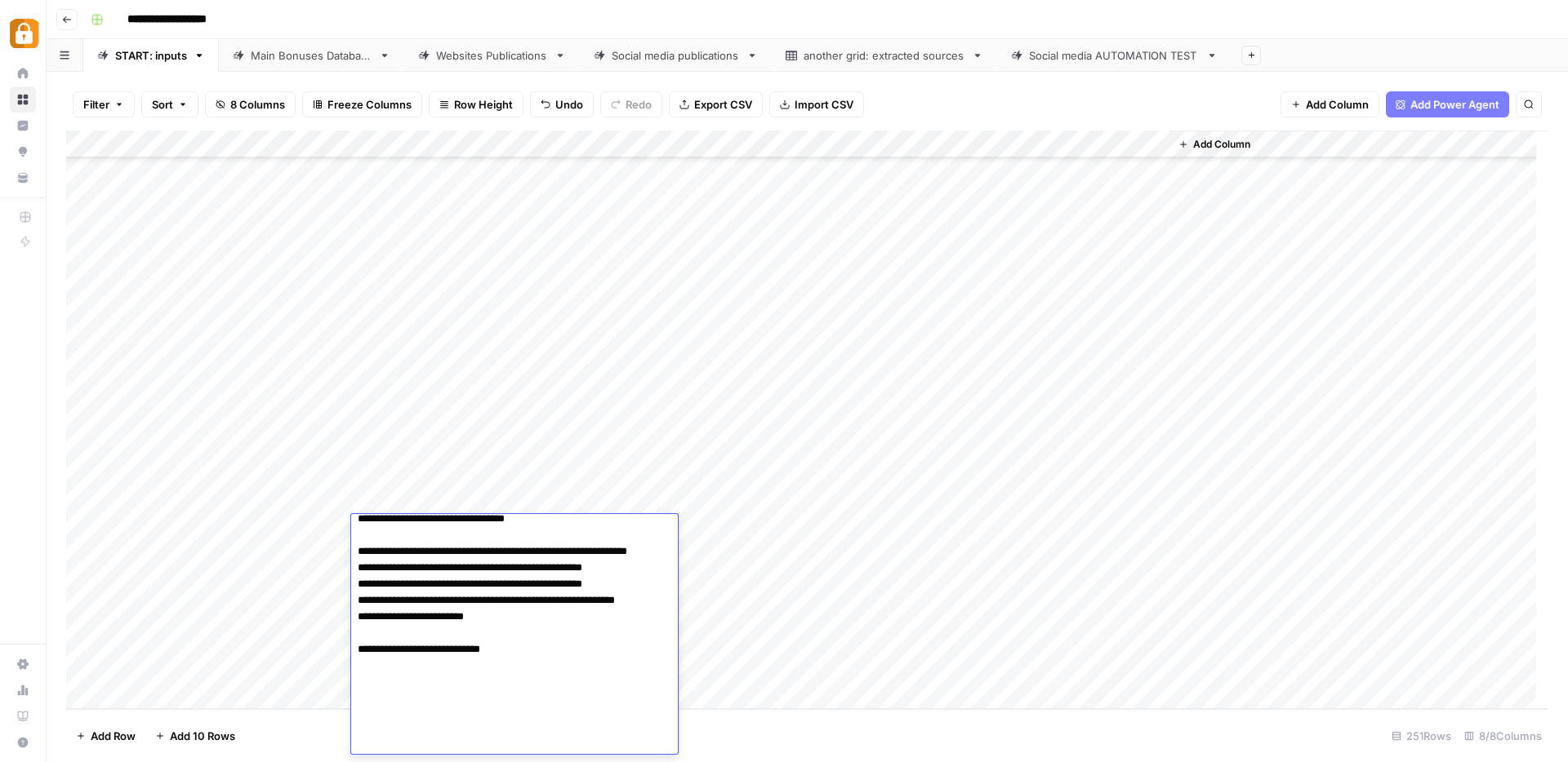
scroll to position [93, 0]
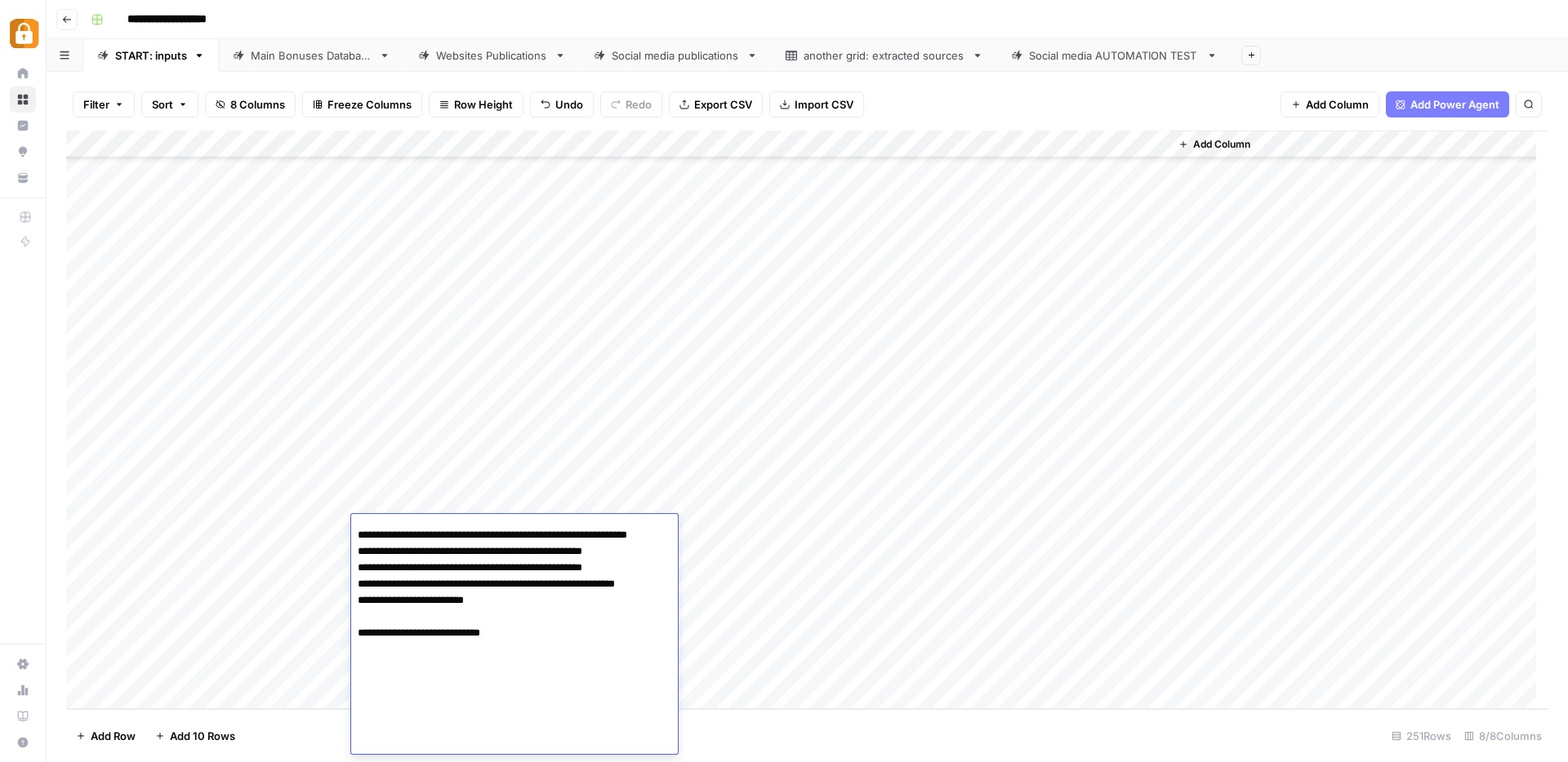
paste textarea "**********"
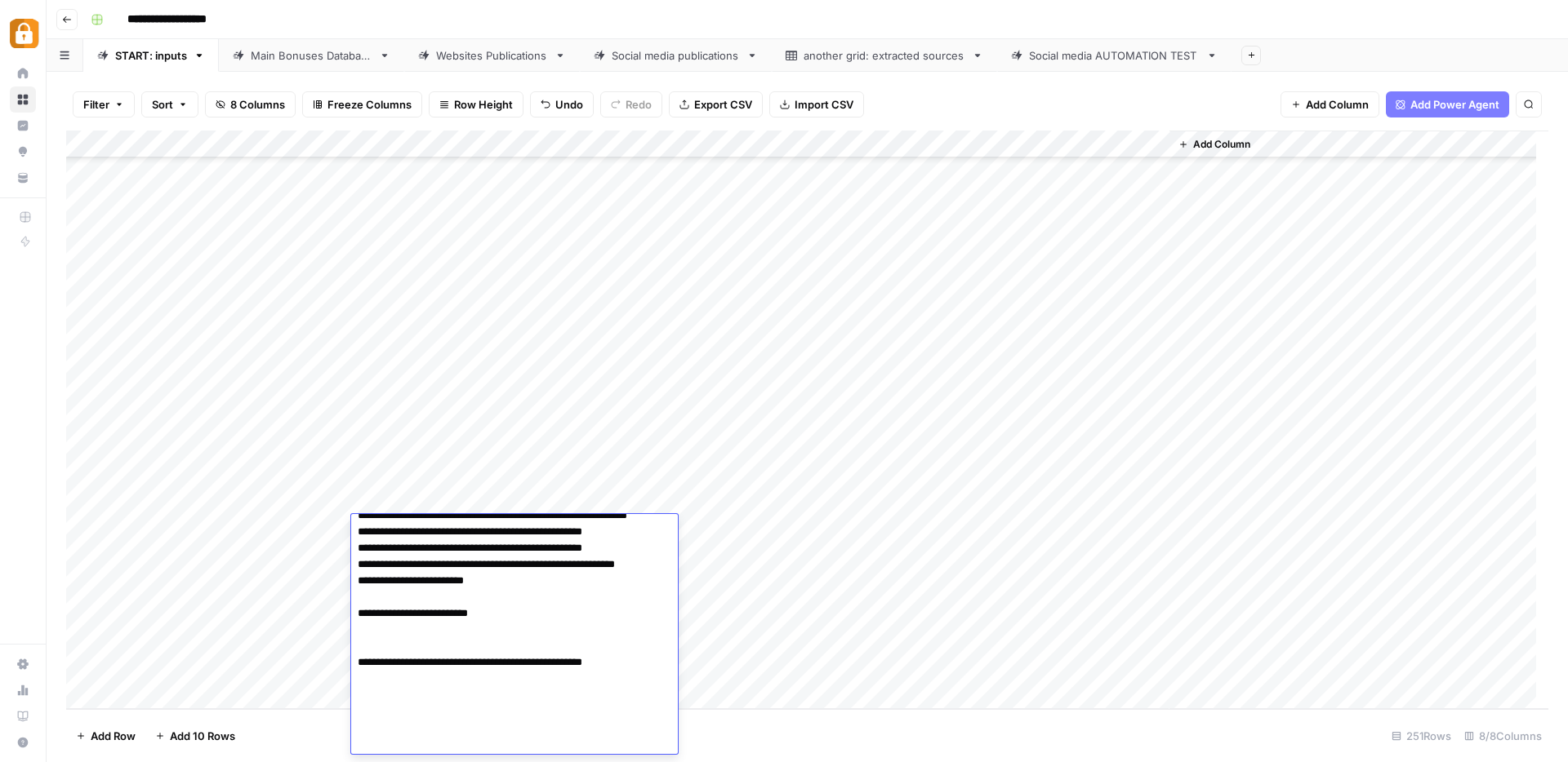
paste textarea "**********"
type textarea "**********"
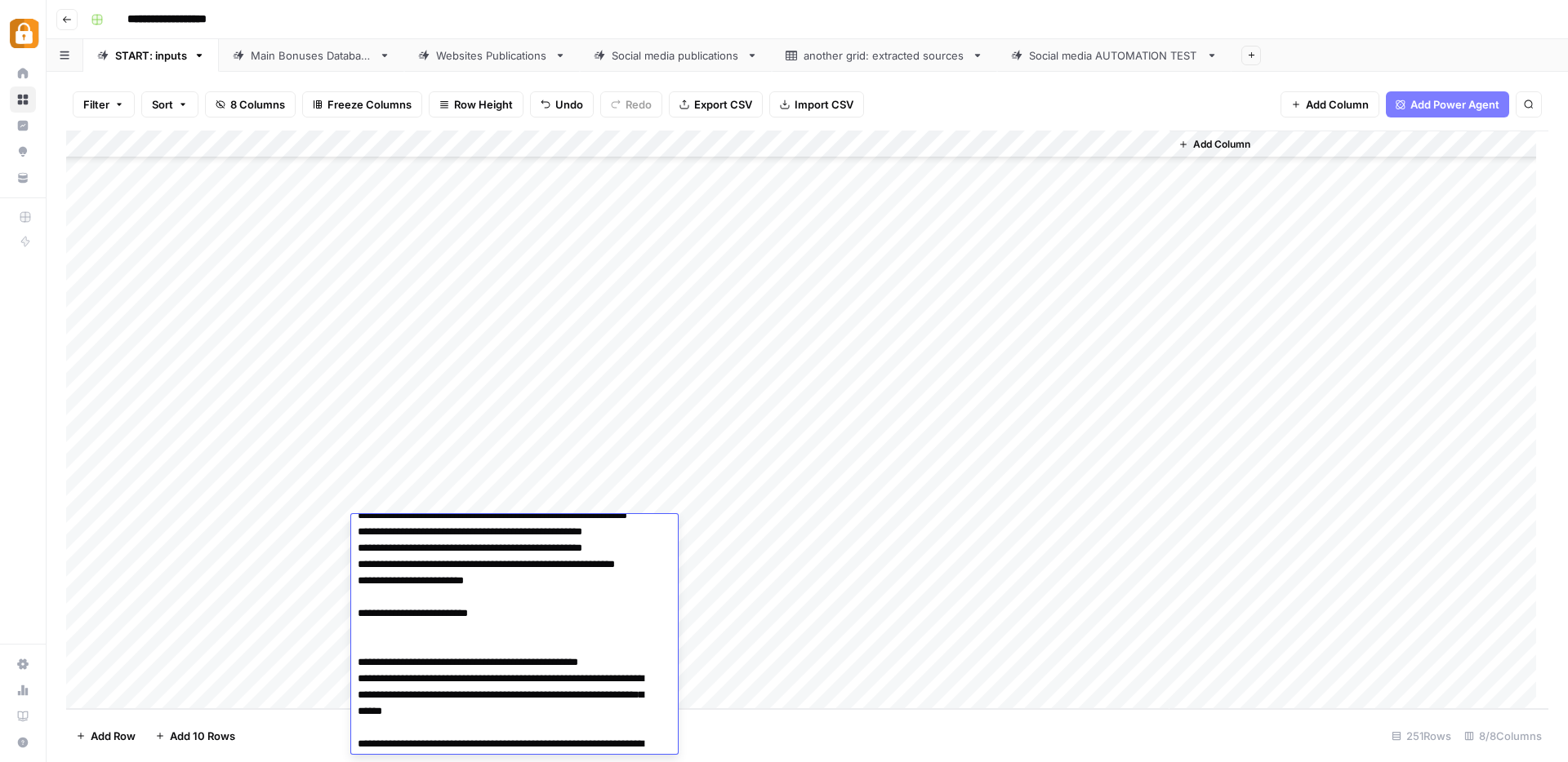
scroll to position [224, 0]
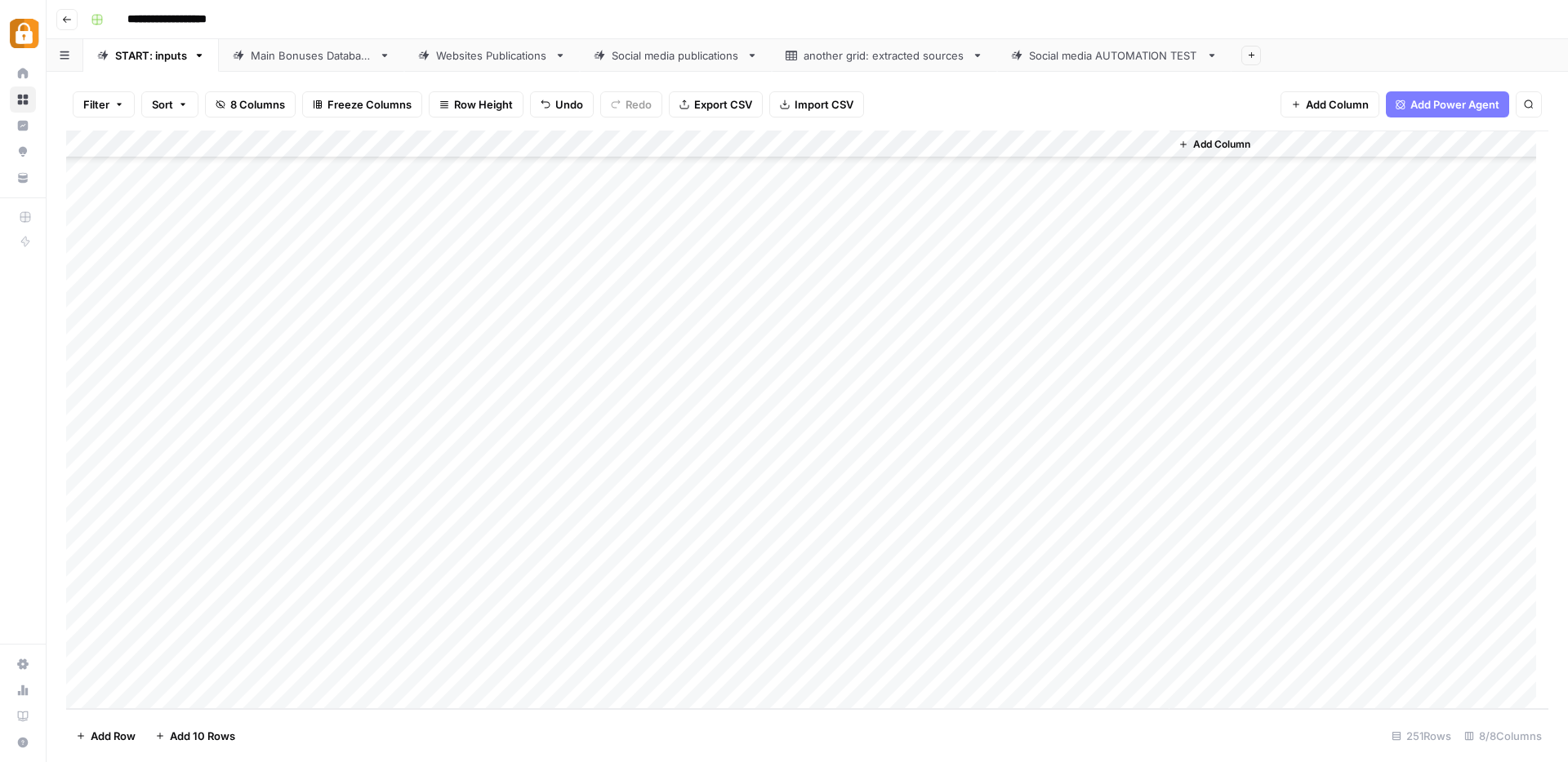
click at [702, 505] on div "Add Column" at bounding box center [807, 420] width 1482 height 579
drag, startPoint x: 772, startPoint y: 516, endPoint x: 769, endPoint y: 530, distance: 14.3
click at [769, 530] on div "Add Column" at bounding box center [807, 420] width 1482 height 579
click at [1076, 525] on div "Add Column" at bounding box center [807, 420] width 1482 height 579
click at [388, 384] on div "Add Column" at bounding box center [807, 420] width 1482 height 579
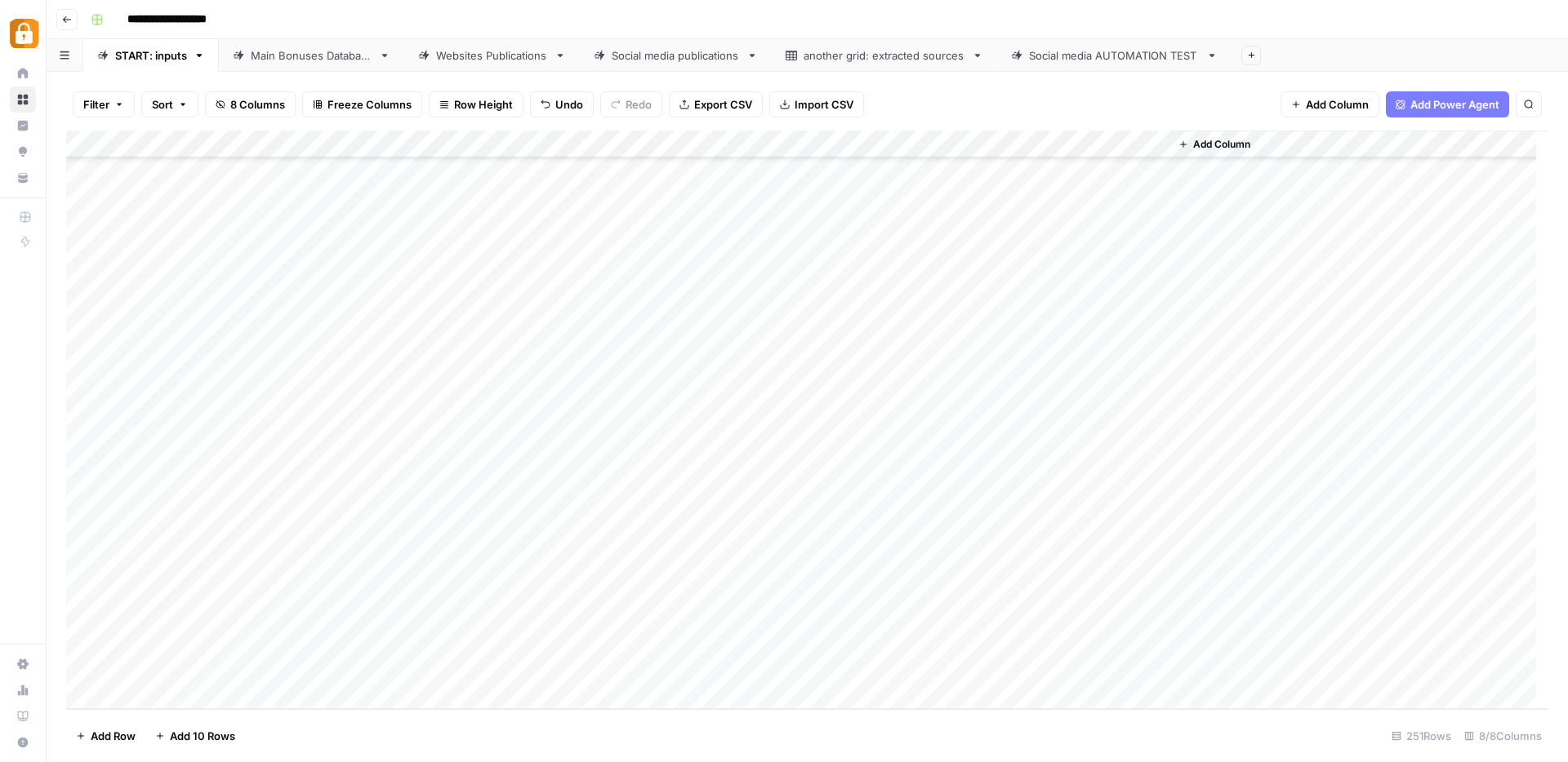
click at [294, 52] on div "Main Bonuses Database" at bounding box center [311, 54] width 121 height 16
click at [706, 626] on div "Add Column" at bounding box center [807, 420] width 1482 height 579
drag, startPoint x: 772, startPoint y: 642, endPoint x: 775, endPoint y: 654, distance: 12.4
click at [775, 654] on div "Add Column" at bounding box center [807, 420] width 1482 height 579
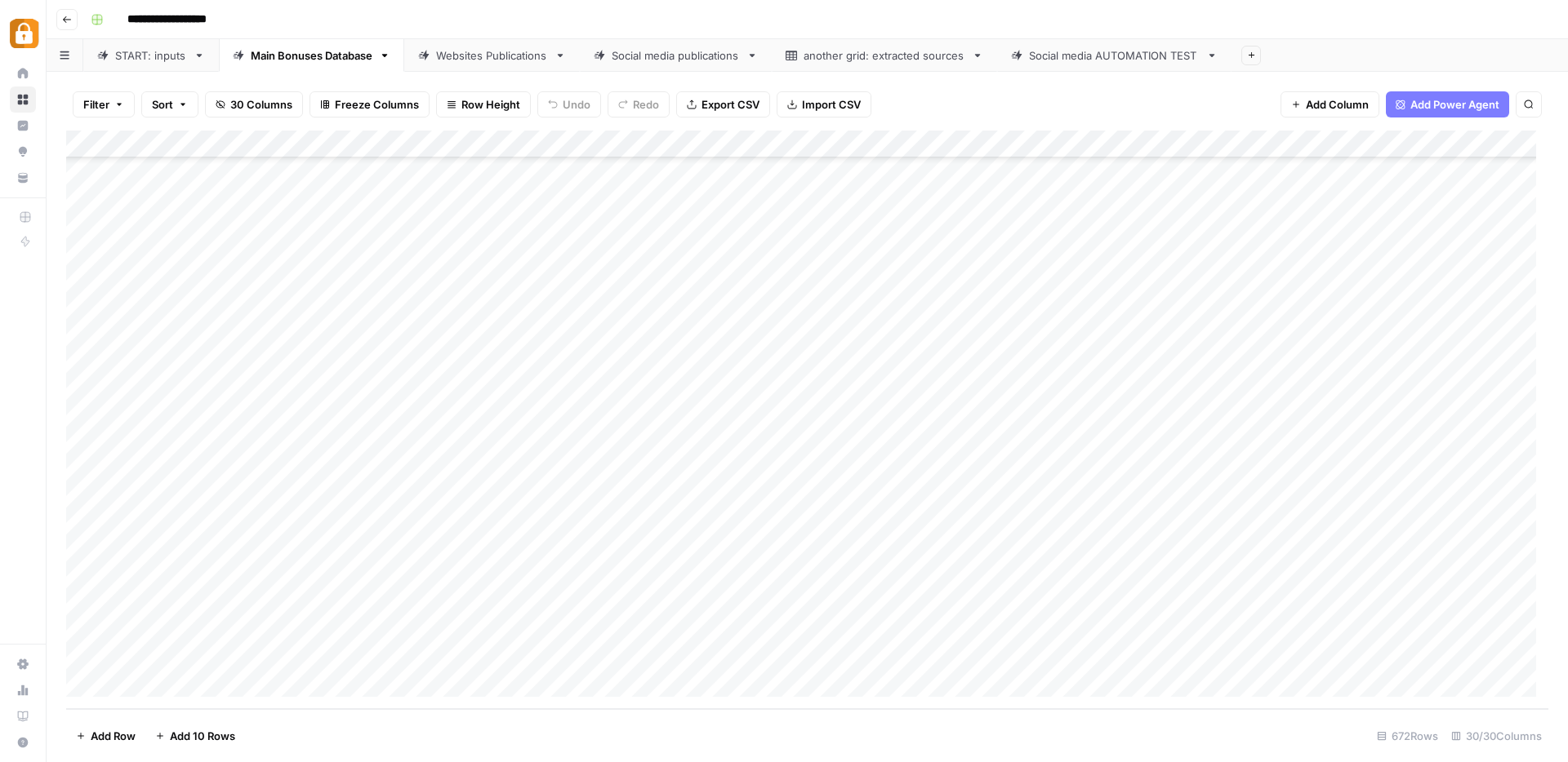
click at [1046, 654] on div "Add Column" at bounding box center [807, 420] width 1482 height 579
click at [489, 64] on link "Websites Publications" at bounding box center [492, 55] width 176 height 33
click at [957, 661] on div "Add Column" at bounding box center [807, 420] width 1482 height 579
drag, startPoint x: 1373, startPoint y: 142, endPoint x: 1236, endPoint y: 146, distance: 137.1
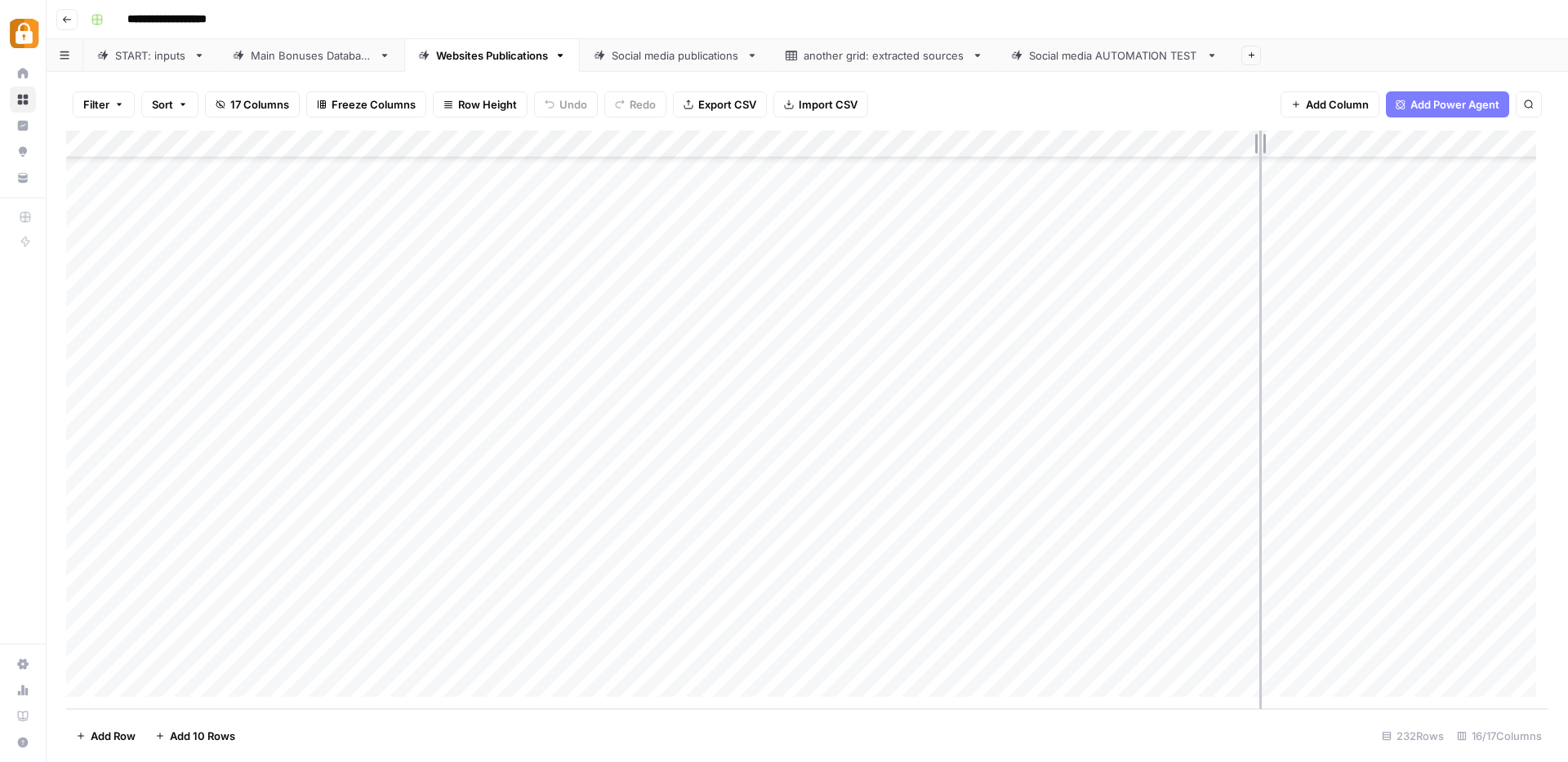
click at [1236, 146] on div "Add Column" at bounding box center [807, 420] width 1482 height 579
drag, startPoint x: 818, startPoint y: 136, endPoint x: 682, endPoint y: 146, distance: 136.4
click at [682, 146] on div "Add Column" at bounding box center [807, 420] width 1482 height 579
drag, startPoint x: 1009, startPoint y: 140, endPoint x: 972, endPoint y: 144, distance: 37.2
click at [972, 144] on div "Add Column" at bounding box center [807, 420] width 1482 height 579
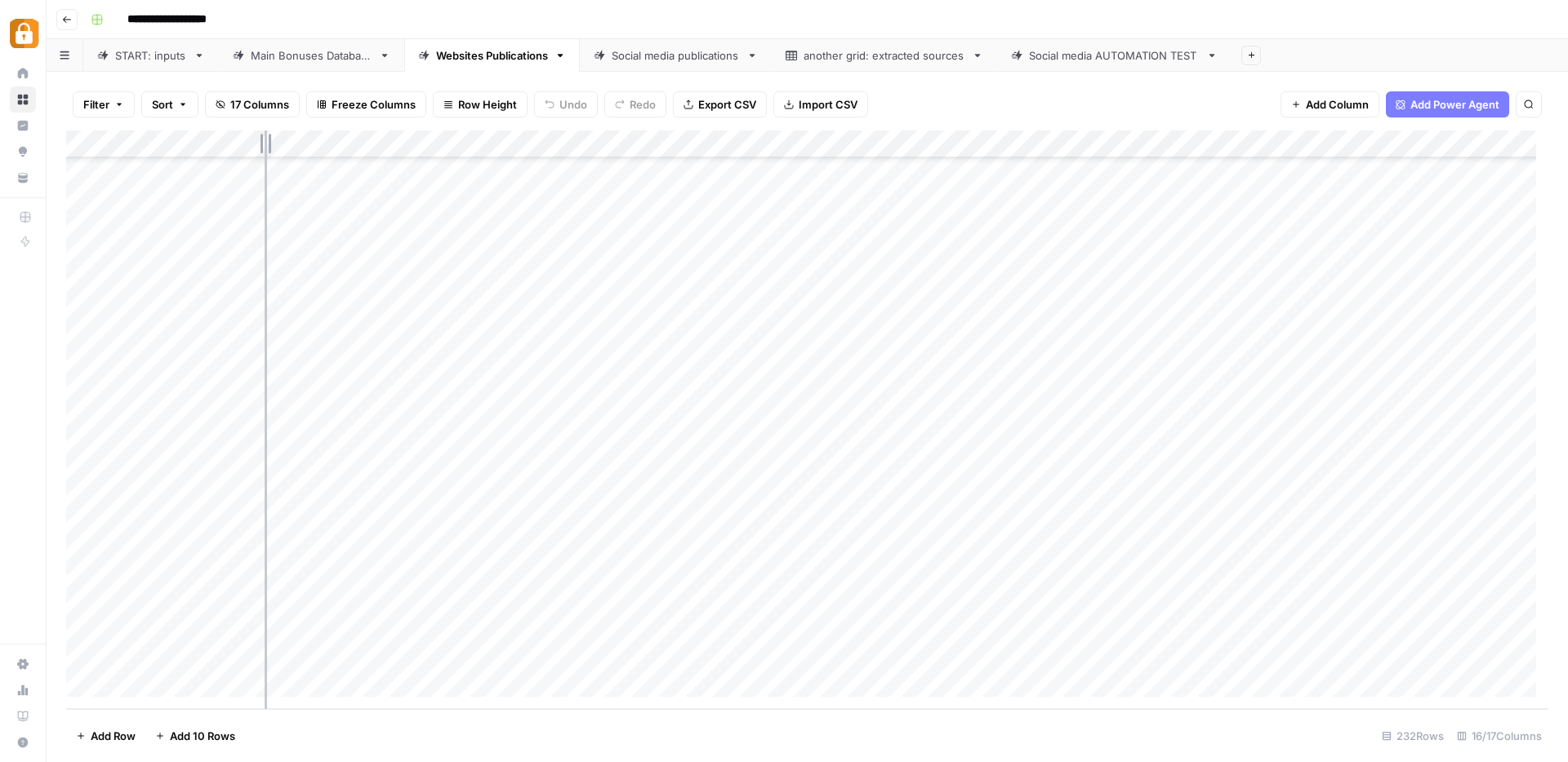
drag, startPoint x: 271, startPoint y: 135, endPoint x: 255, endPoint y: 137, distance: 16.1
click at [255, 137] on div "Add Column" at bounding box center [807, 420] width 1482 height 579
drag, startPoint x: 400, startPoint y: 134, endPoint x: 373, endPoint y: 133, distance: 27.0
click at [373, 133] on div "Add Column" at bounding box center [807, 420] width 1482 height 579
drag, startPoint x: 539, startPoint y: 139, endPoint x: 482, endPoint y: 143, distance: 57.1
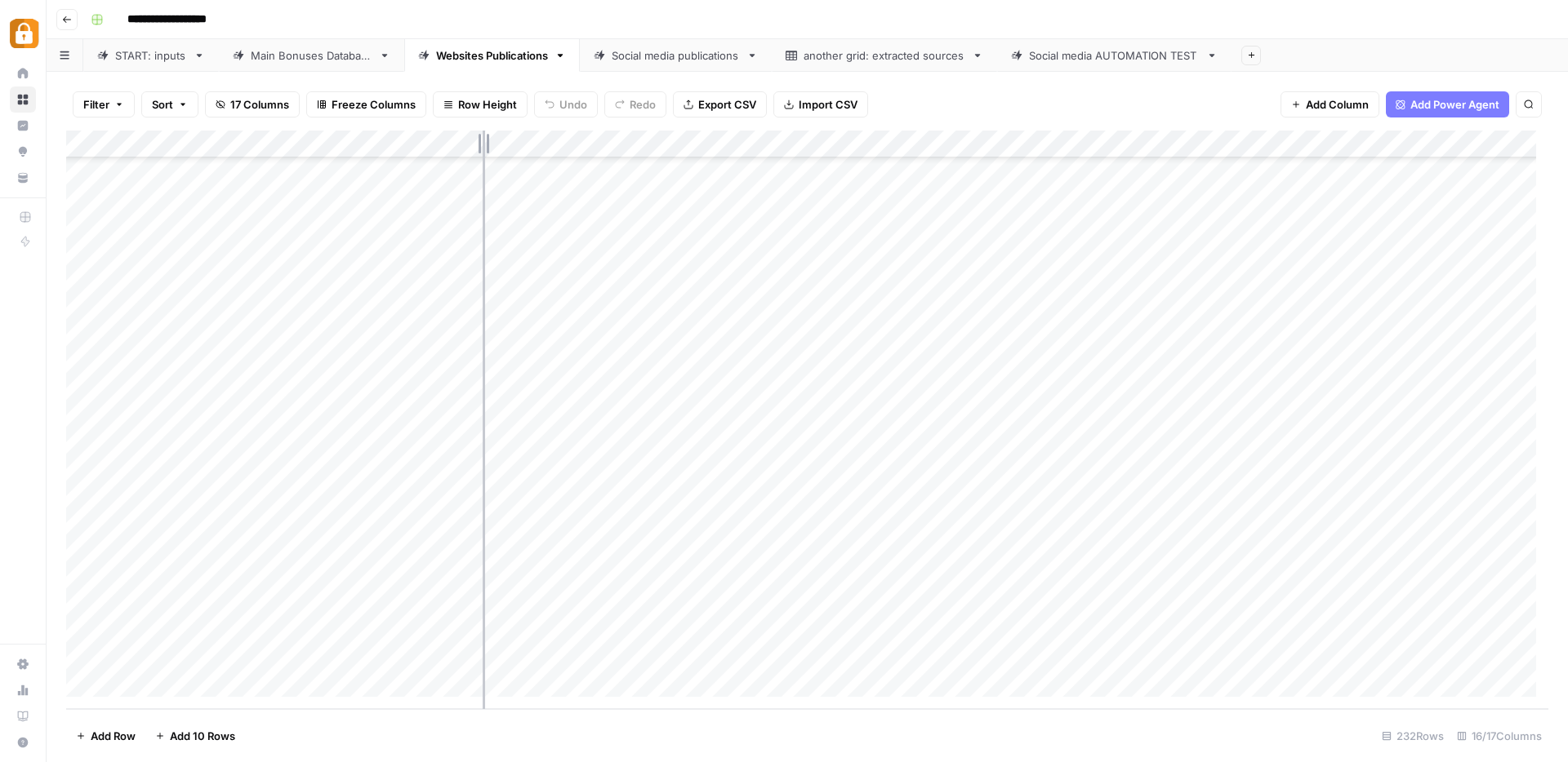
click at [482, 143] on div "Add Column" at bounding box center [807, 420] width 1482 height 579
click at [1098, 654] on div "Add Column" at bounding box center [807, 420] width 1482 height 579
click at [306, 55] on div "Main Bonuses Database" at bounding box center [311, 54] width 121 height 16
click at [709, 607] on div "Add Column" at bounding box center [807, 420] width 1482 height 579
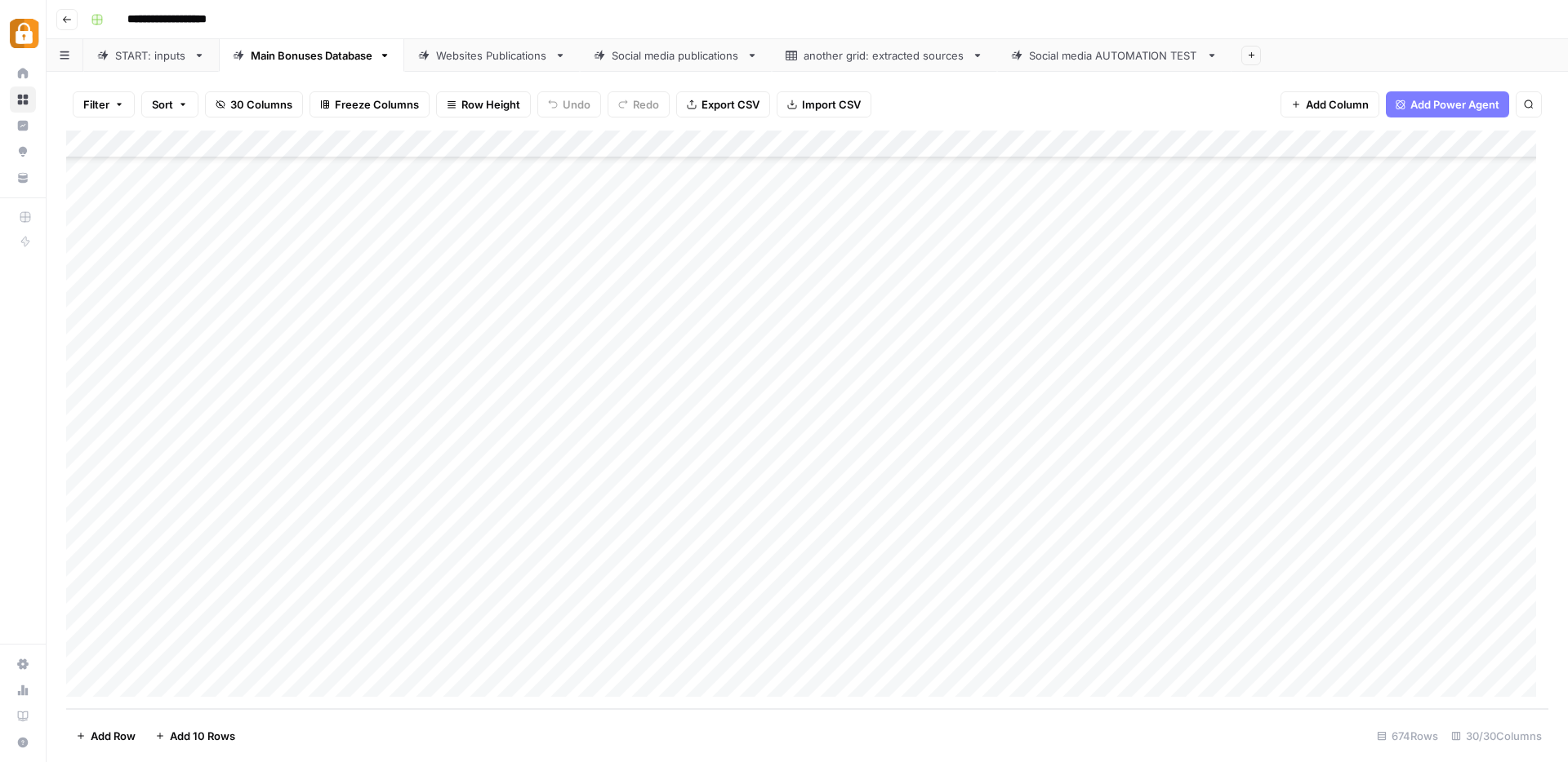
drag, startPoint x: 771, startPoint y: 613, endPoint x: 808, endPoint y: 650, distance: 52.3
click at [772, 653] on div "Add Column" at bounding box center [807, 420] width 1482 height 579
click at [1043, 628] on div "Add Column" at bounding box center [807, 420] width 1482 height 579
click at [1043, 654] on div "Add Column" at bounding box center [807, 420] width 1482 height 579
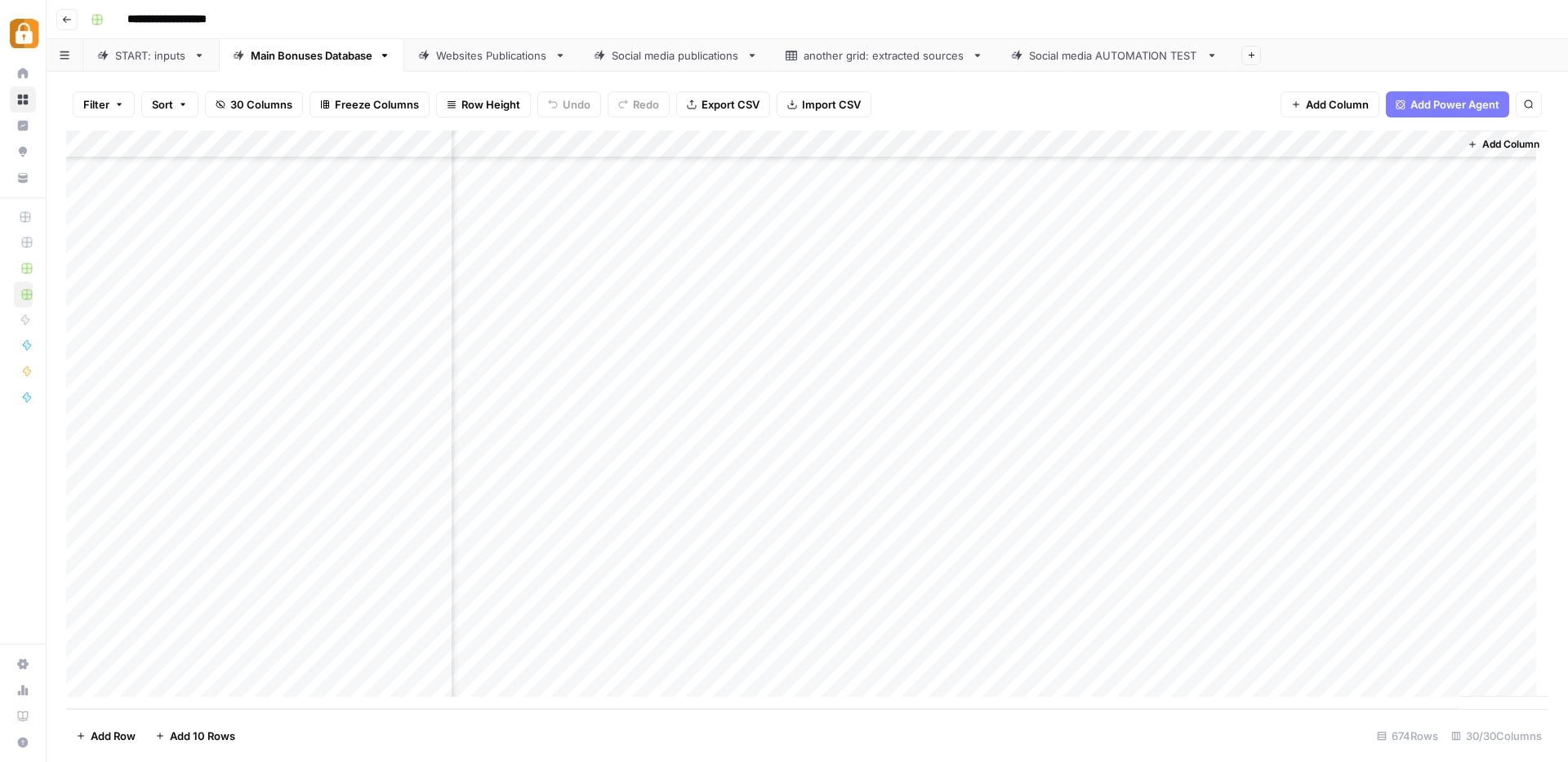
click at [501, 55] on div "Websites Publications" at bounding box center [492, 54] width 112 height 16
click at [1105, 628] on div "Add Column" at bounding box center [807, 420] width 1482 height 579
click at [1100, 654] on div "Add Column" at bounding box center [807, 420] width 1482 height 579
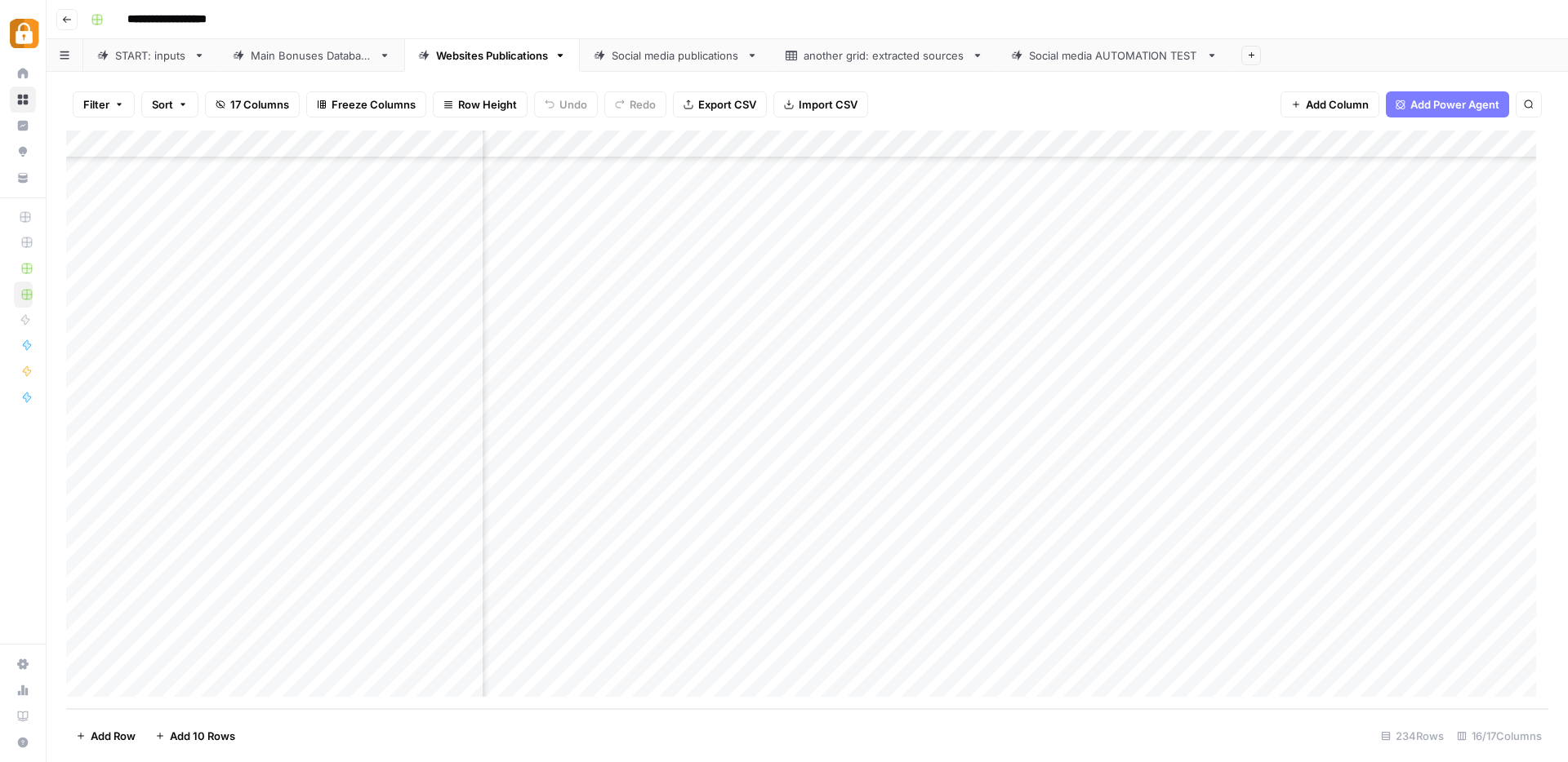
click at [796, 599] on div "Add Column" at bounding box center [807, 420] width 1482 height 579
click at [793, 624] on div "Add Column" at bounding box center [807, 420] width 1482 height 579
click at [791, 655] on div "Add Column" at bounding box center [807, 420] width 1482 height 579
click at [178, 53] on div "START: inputs" at bounding box center [150, 54] width 71 height 16
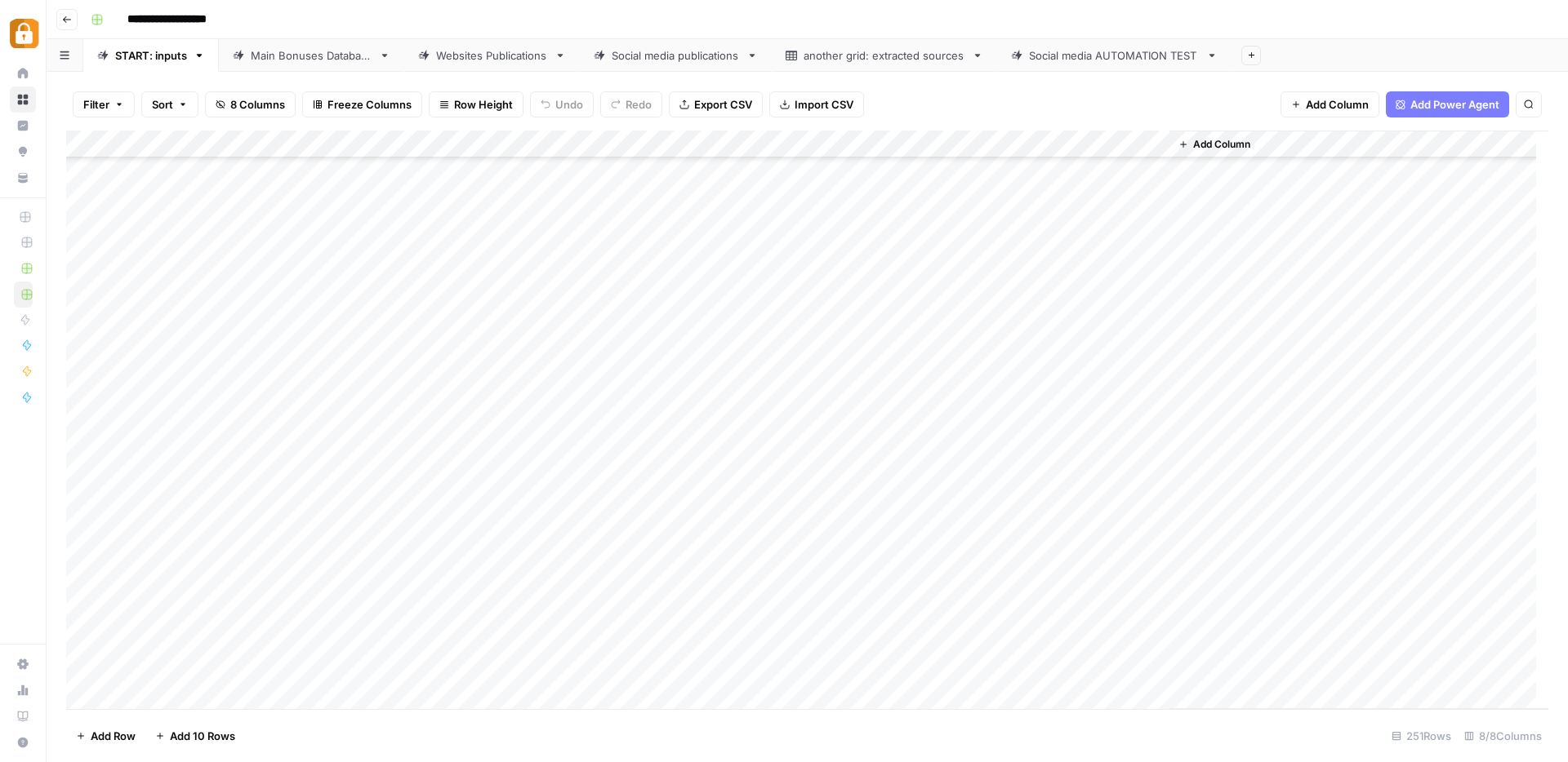
scroll to position [6441, 0]
click at [458, 559] on div "Add Column" at bounding box center [807, 420] width 1482 height 579
drag, startPoint x: 549, startPoint y: 401, endPoint x: 549, endPoint y: 539, distance: 138.0
click at [549, 539] on div "Add Column" at bounding box center [807, 420] width 1482 height 579
drag, startPoint x: 696, startPoint y: 475, endPoint x: 733, endPoint y: 489, distance: 39.6
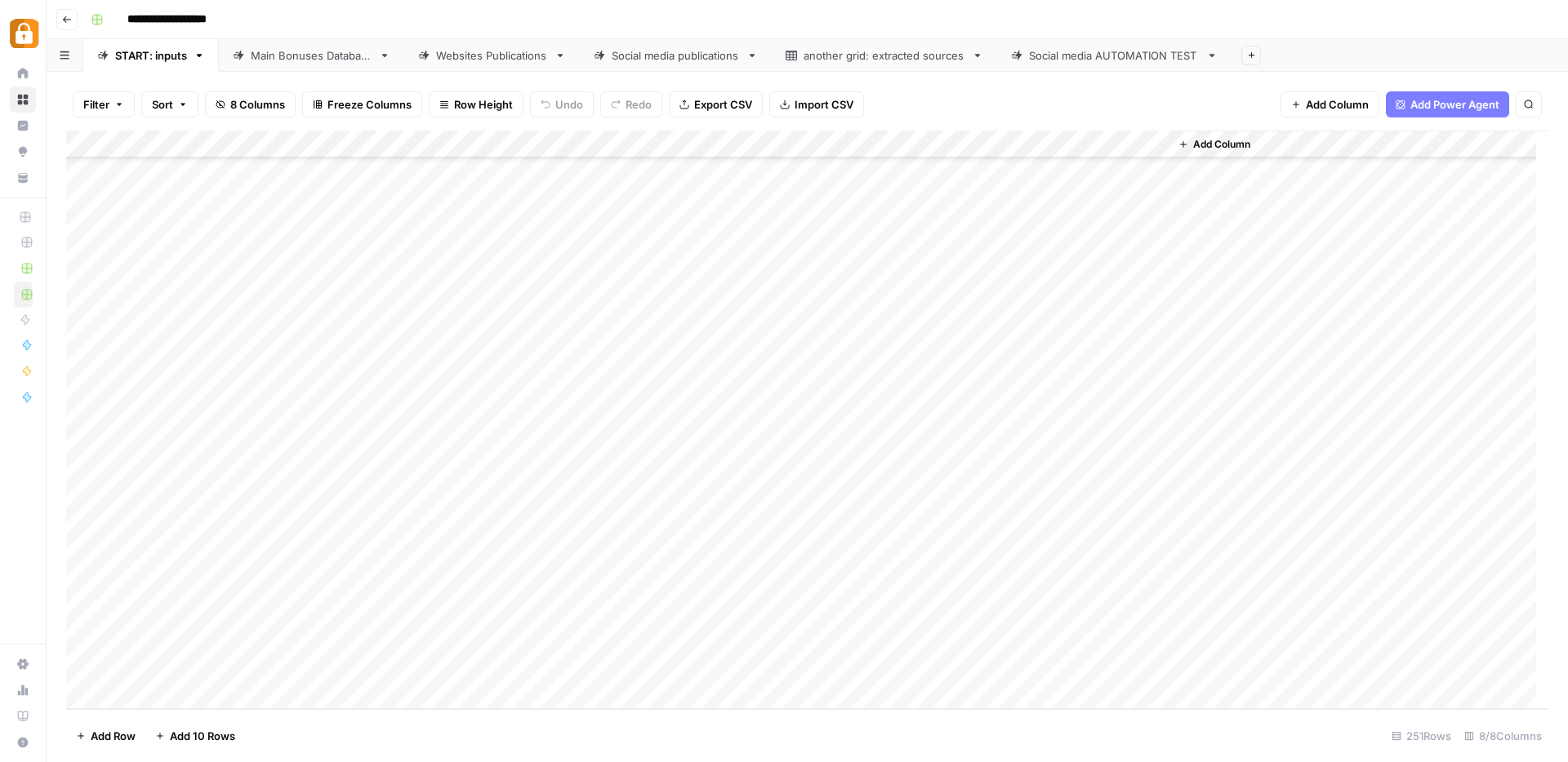
click at [696, 475] on div "Add Column" at bounding box center [807, 420] width 1482 height 579
click at [817, 508] on div "Add Column" at bounding box center [807, 420] width 1482 height 579
click at [666, 577] on div "Add Column" at bounding box center [807, 420] width 1482 height 579
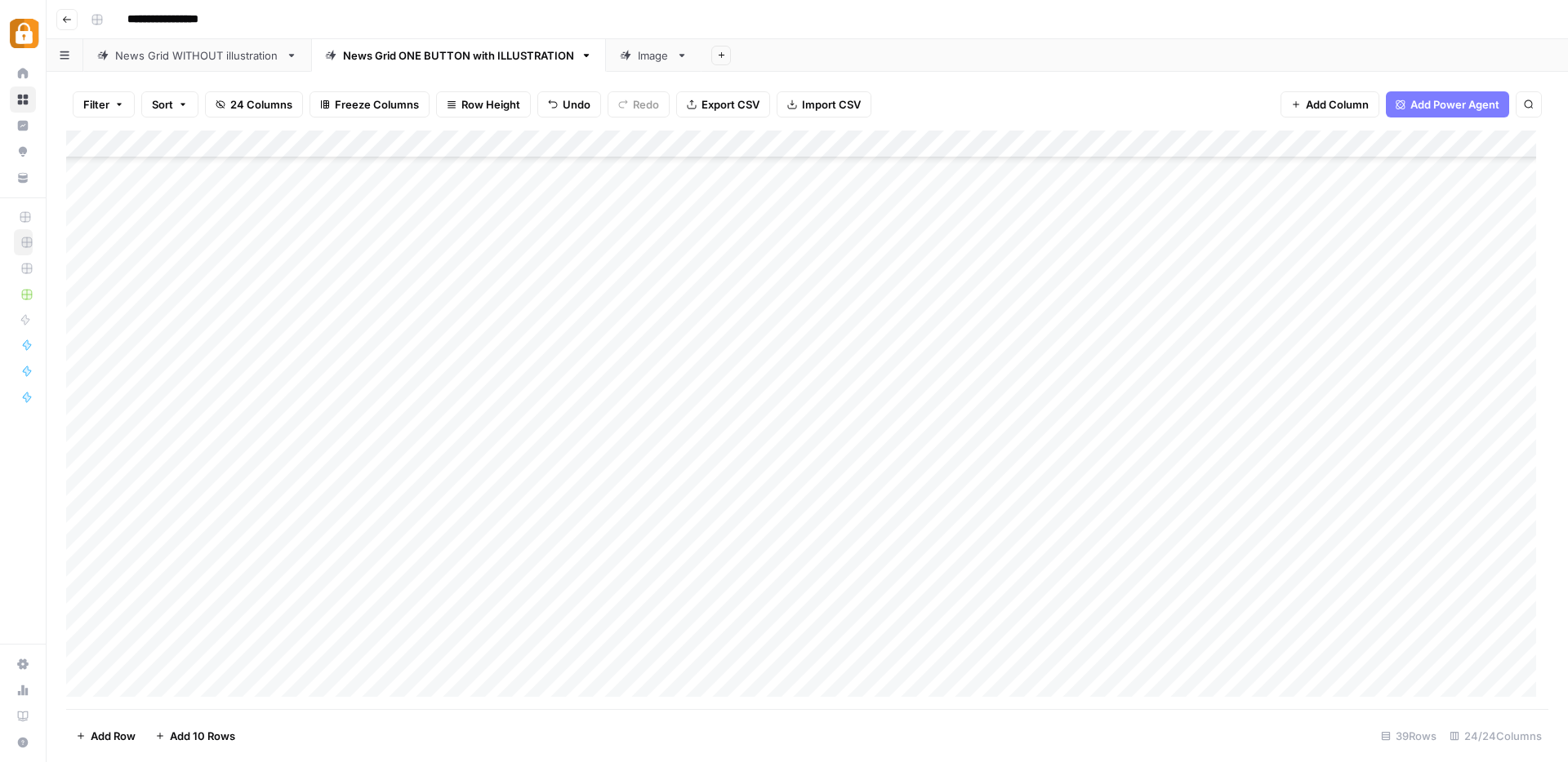
scroll to position [569, 0]
click at [416, 573] on div "Add Column" at bounding box center [807, 420] width 1482 height 579
click at [532, 551] on div "Add Column" at bounding box center [807, 420] width 1482 height 579
click at [750, 648] on div "Add Column" at bounding box center [807, 420] width 1482 height 579
